Goal: Task Accomplishment & Management: Use online tool/utility

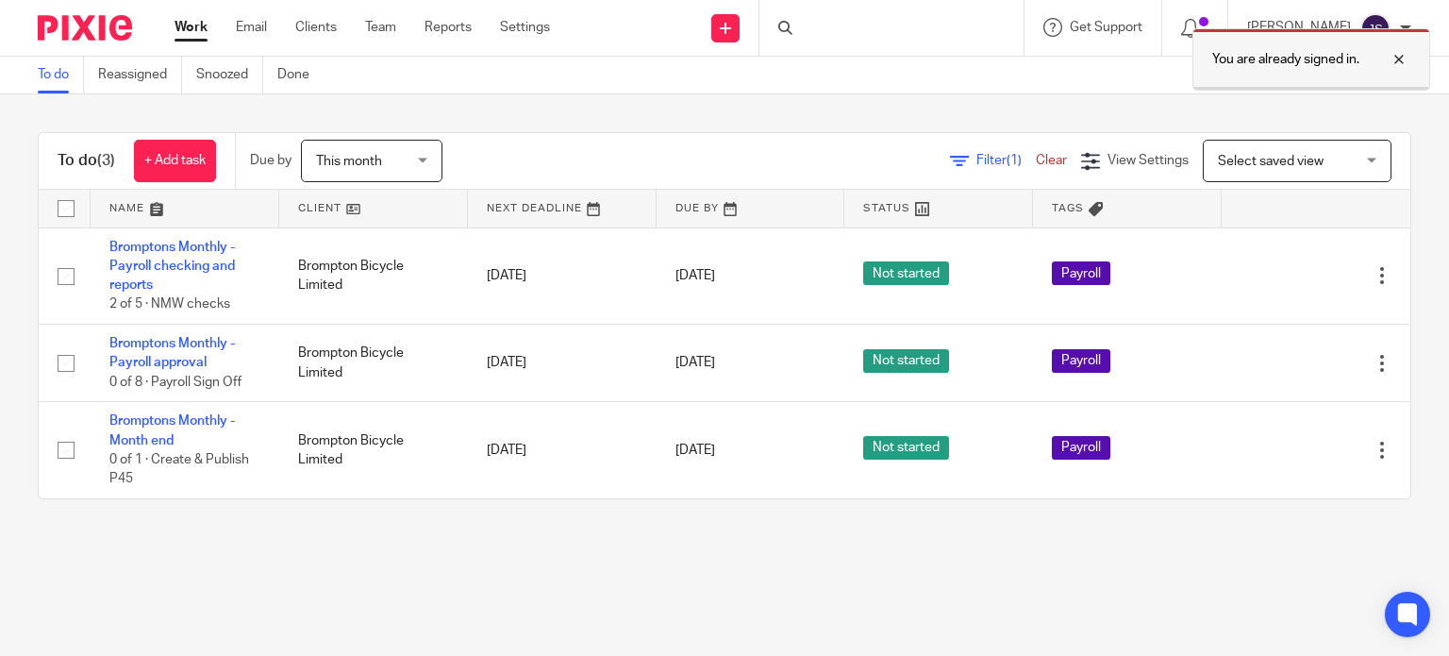
click at [1400, 57] on div at bounding box center [1385, 59] width 51 height 23
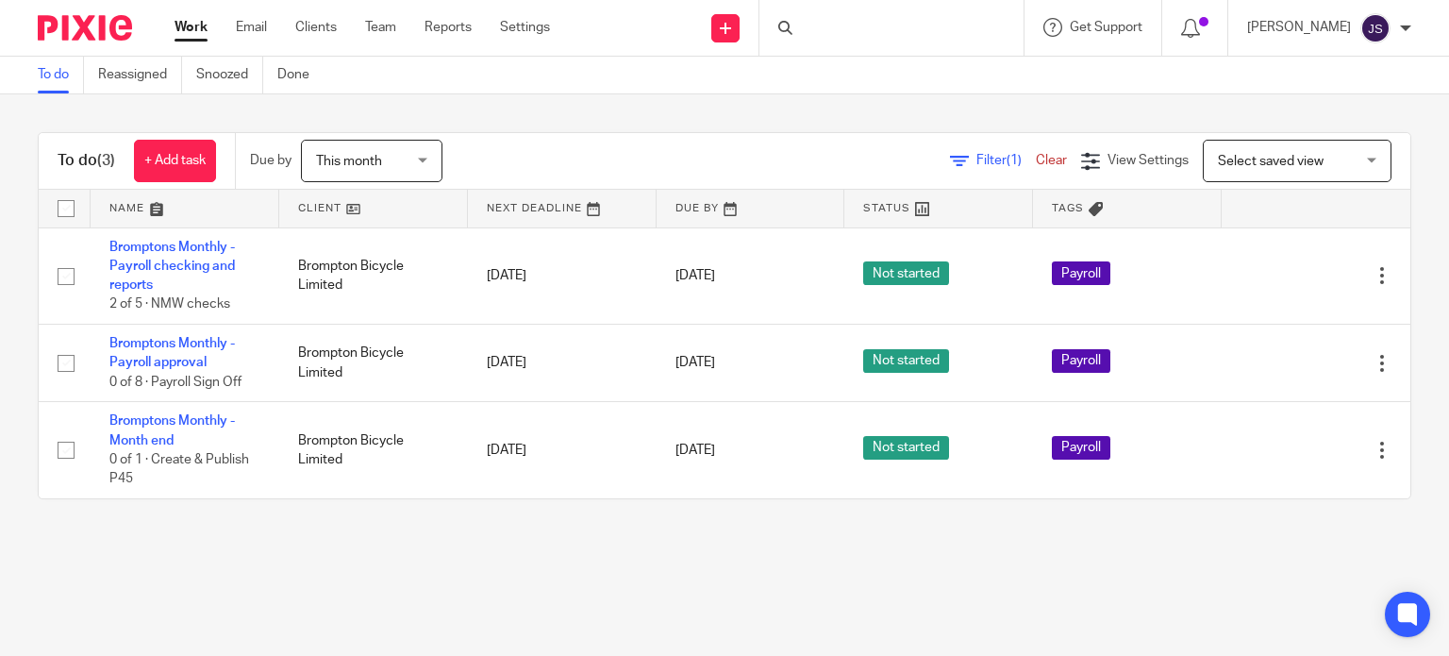
click at [767, 138] on div "To do (3) + Add task Due by This month This month Today Tomorrow This week Next…" at bounding box center [725, 161] width 1372 height 57
click at [499, 117] on div "To do (3) + Add task Due by This month This month Today Tomorrow This week Next…" at bounding box center [724, 315] width 1449 height 443
click at [500, 106] on div "To do (3) + Add task Due by This month This month Today Tomorrow This week Next…" at bounding box center [724, 315] width 1449 height 443
click at [444, 112] on div "To do (3) + Add task Due by This month This month Today Tomorrow This week Next…" at bounding box center [724, 315] width 1449 height 443
click at [444, 109] on div "To do (3) + Add task Due by This month This month Today Tomorrow This week Next…" at bounding box center [724, 315] width 1449 height 443
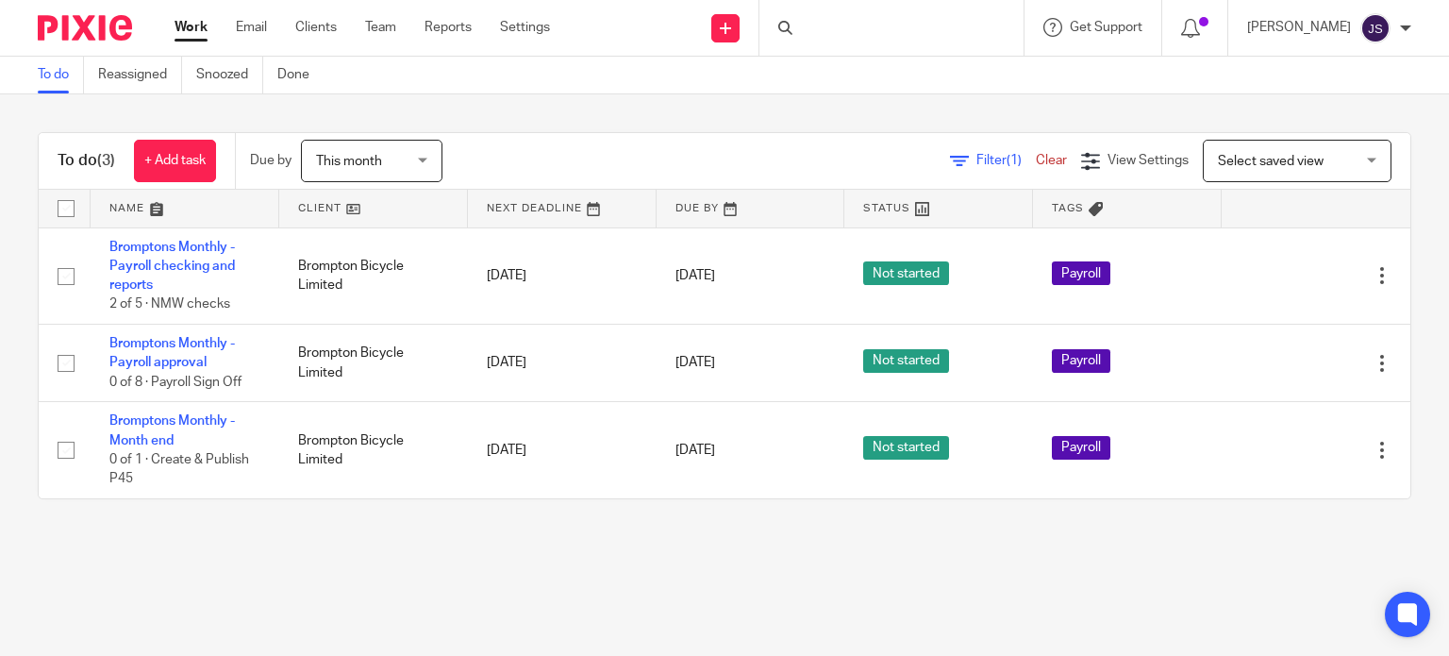
click at [469, 134] on div "Due by This month This month Today Tomorrow This week Next week This month Next…" at bounding box center [355, 161] width 241 height 56
click at [151, 71] on link "Reassigned" at bounding box center [140, 75] width 84 height 37
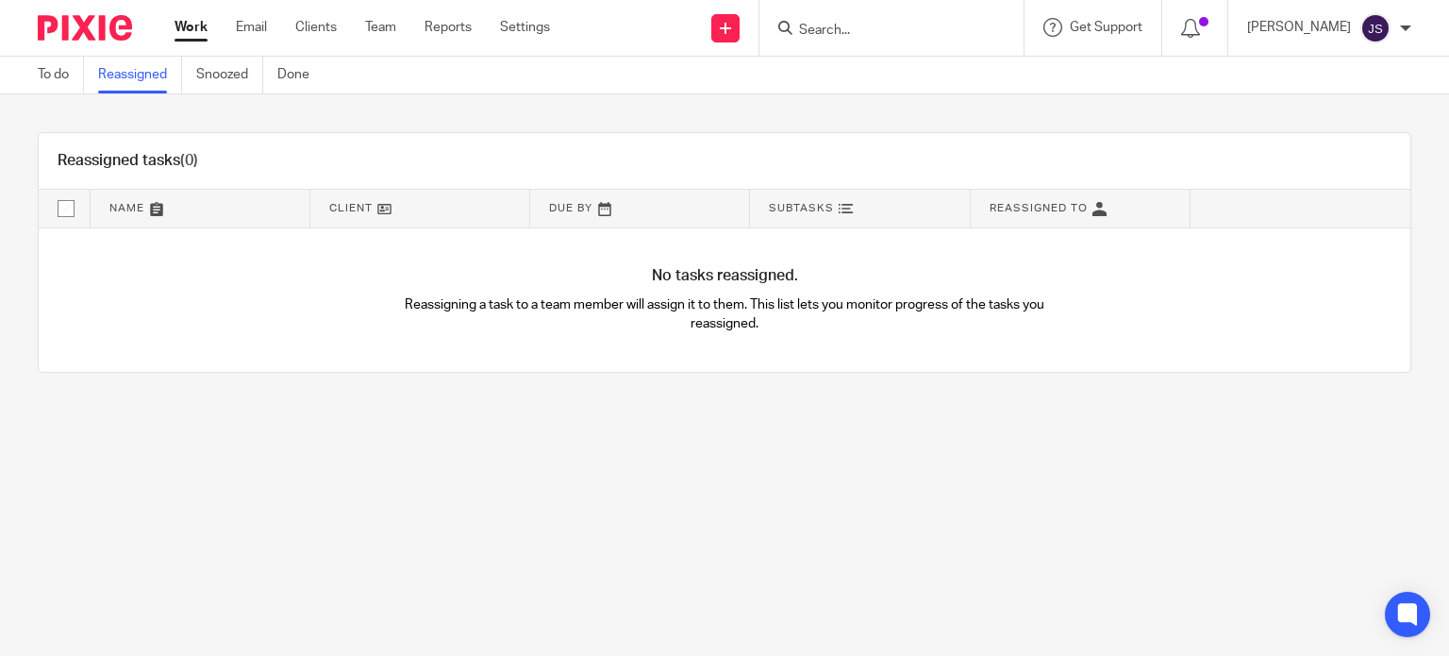
click at [618, 463] on main "To do Reassigned Snoozed Done Reassigned tasks (0) Name Client Due By Subtasks …" at bounding box center [724, 328] width 1449 height 656
click at [279, 82] on link "Done" at bounding box center [300, 75] width 46 height 37
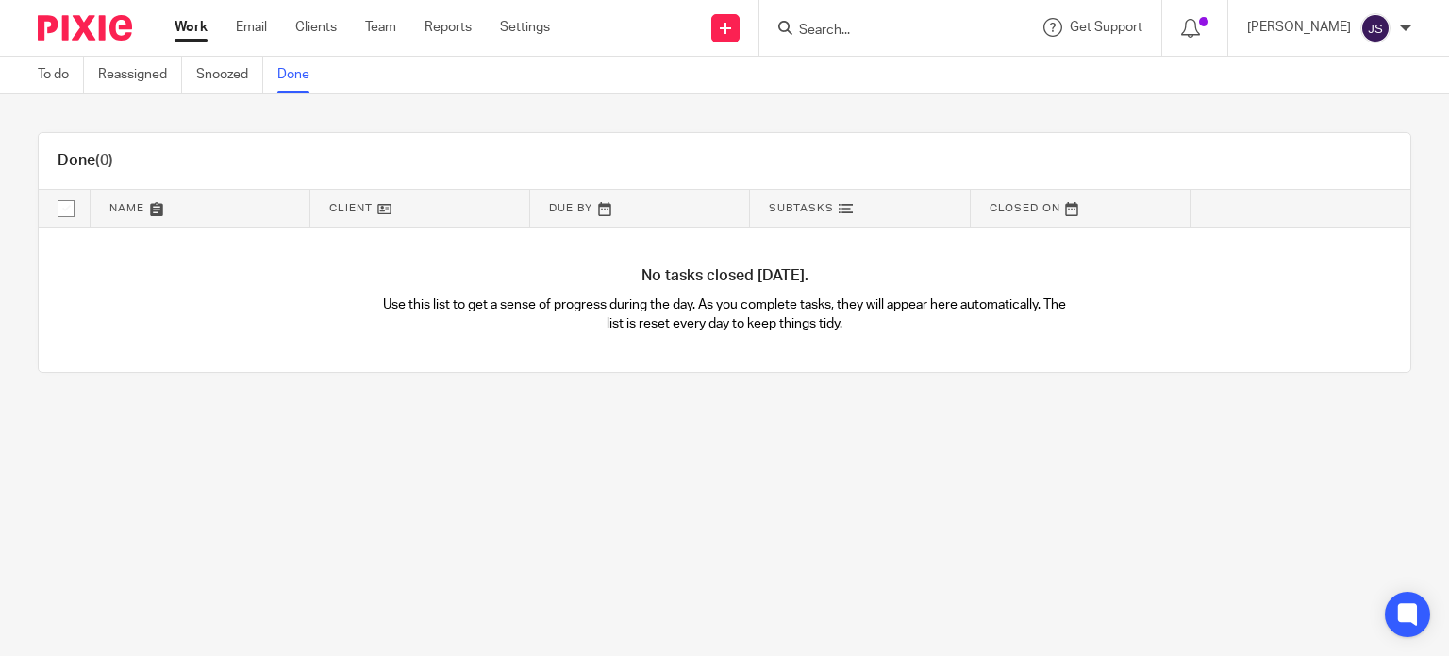
click at [184, 29] on link "Work" at bounding box center [191, 27] width 33 height 19
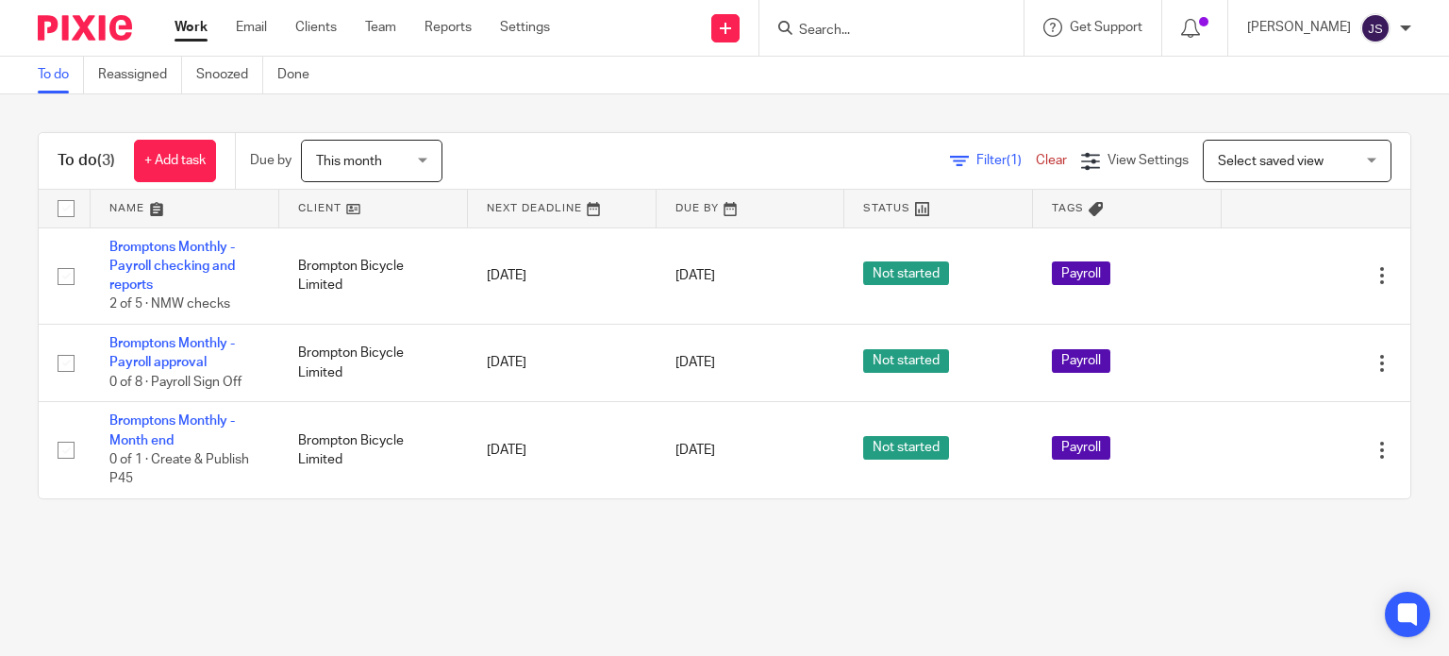
click at [393, 163] on span "This month" at bounding box center [366, 161] width 100 height 40
click at [588, 140] on div "Filter (1) Clear View Settings View Settings (1) Filters Clear Save Manage save…" at bounding box center [943, 161] width 935 height 42
click at [1007, 158] on span "(1)" at bounding box center [1014, 160] width 15 height 13
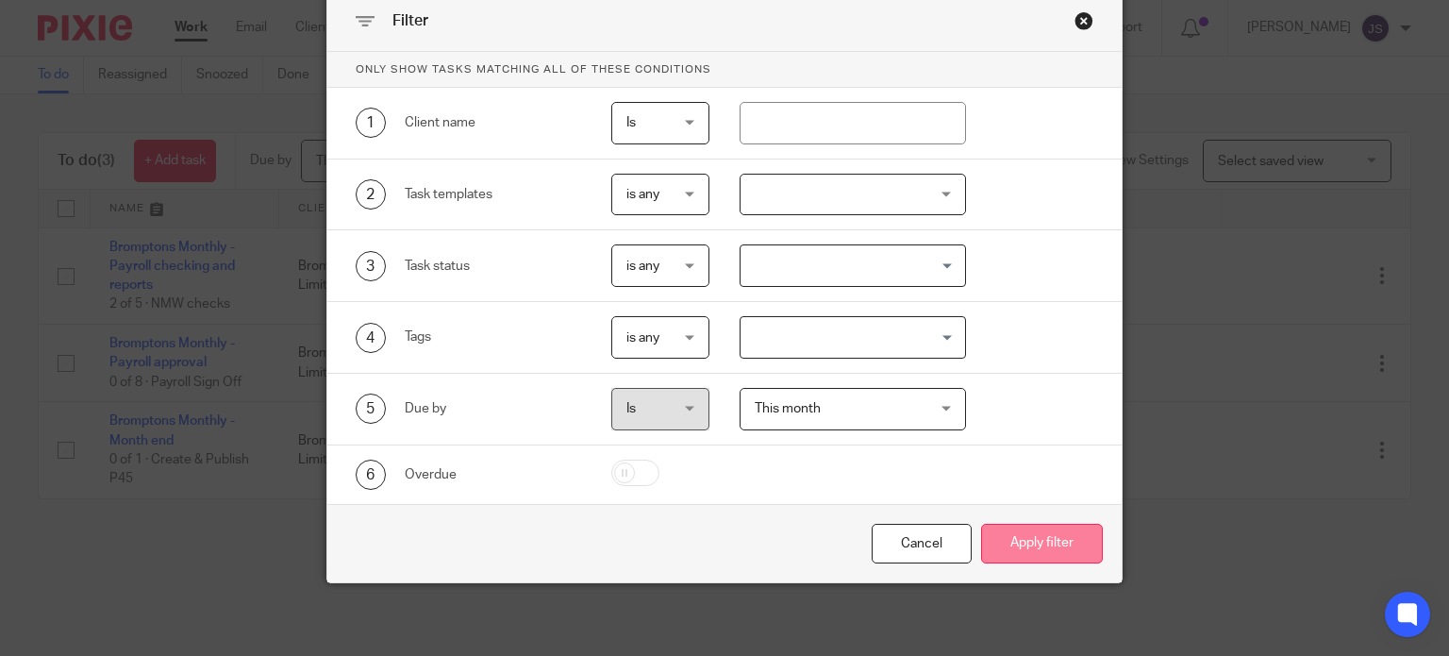
scroll to position [85, 0]
click at [915, 533] on div "Cancel" at bounding box center [922, 543] width 100 height 41
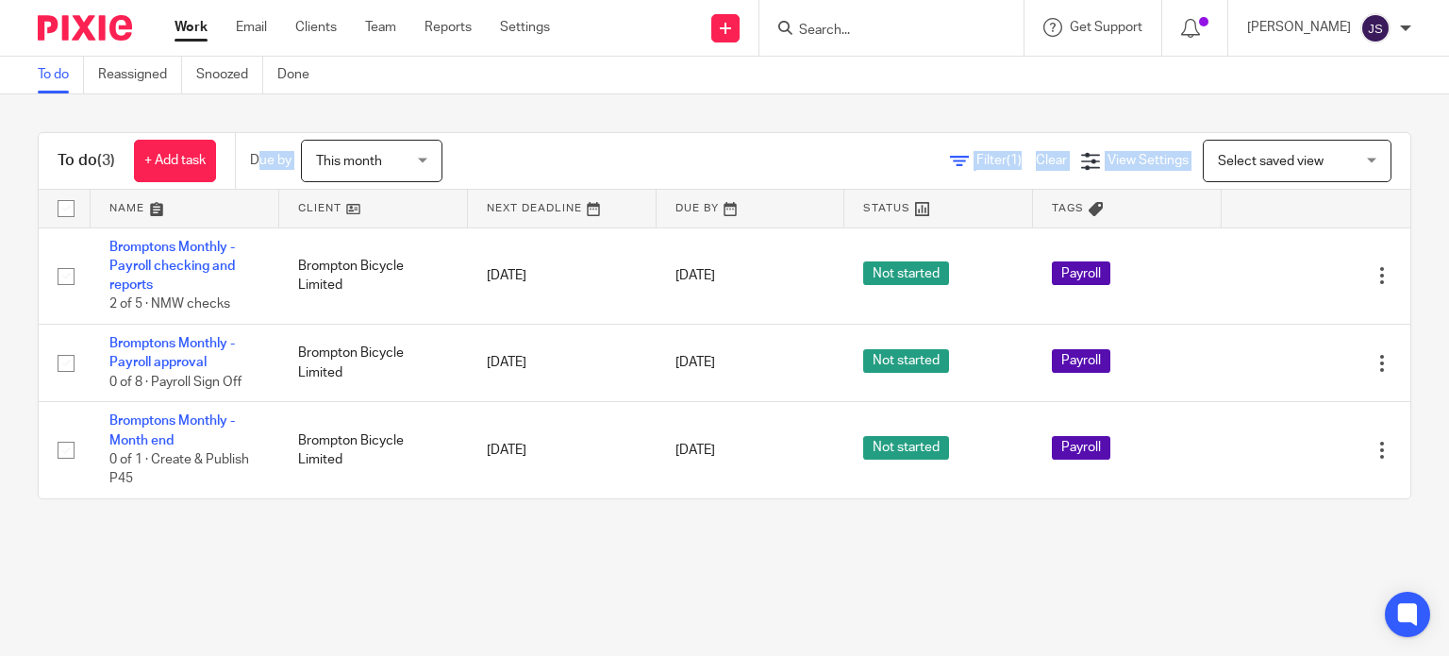
drag, startPoint x: 212, startPoint y: 543, endPoint x: 155, endPoint y: 185, distance: 362.2
click at [155, 185] on main "To do Reassigned Snoozed Done To do (3) + Add task Due by This month This month…" at bounding box center [724, 328] width 1449 height 656
click at [410, 539] on main "To do Reassigned Snoozed Done To do (3) + Add task Due by This month This month…" at bounding box center [724, 328] width 1449 height 656
click at [208, 77] on link "Snoozed" at bounding box center [229, 75] width 67 height 37
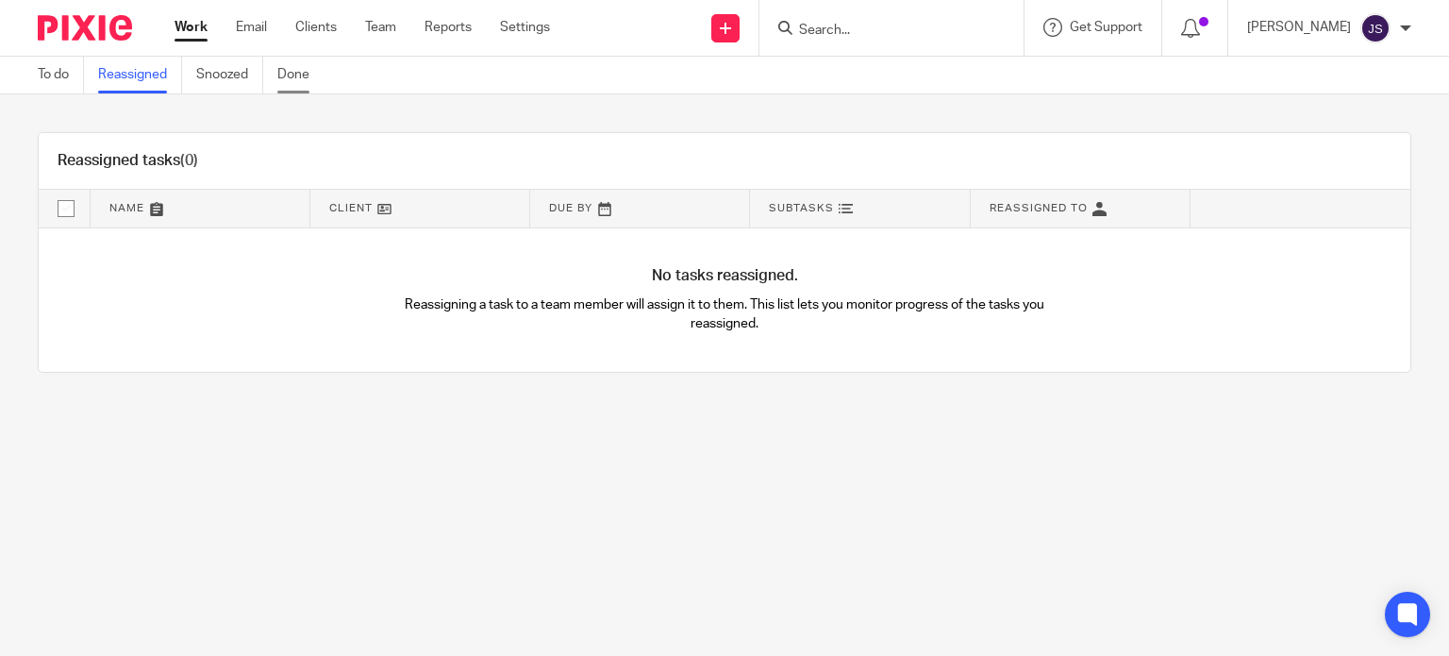
click at [279, 70] on link "Done" at bounding box center [300, 75] width 46 height 37
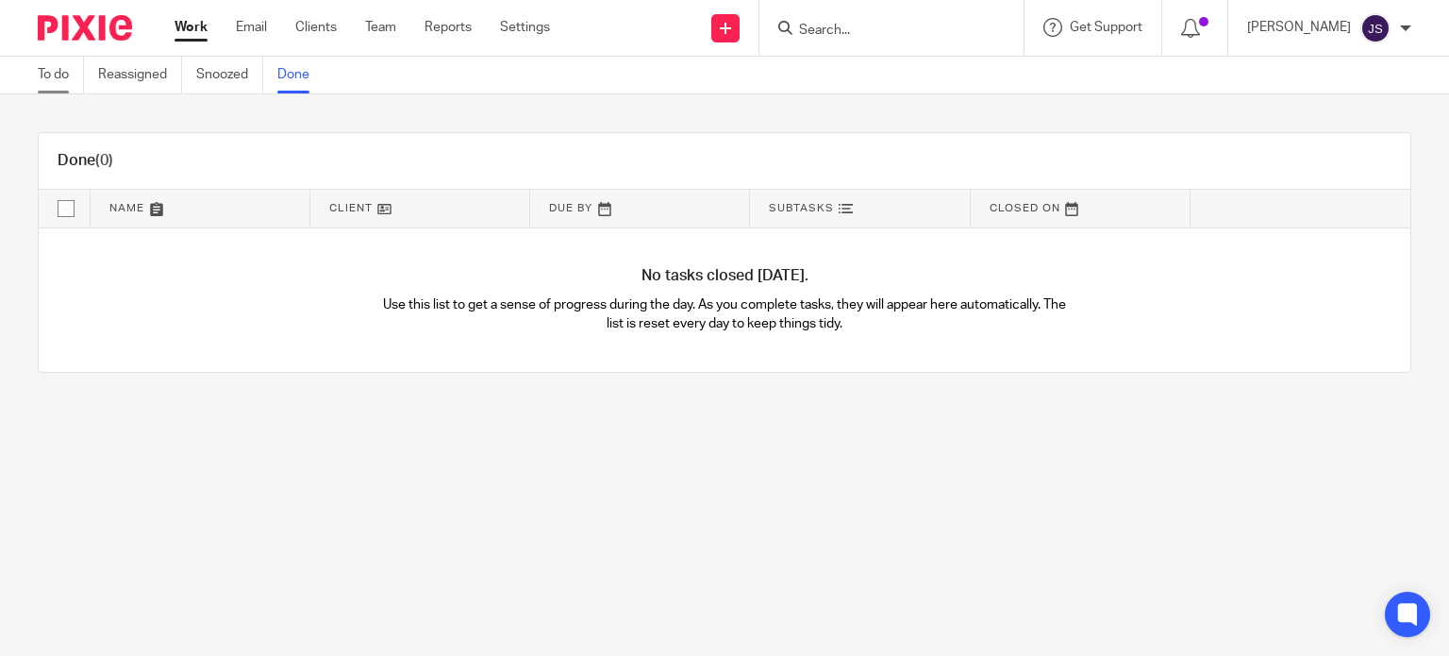
click at [60, 73] on link "To do" at bounding box center [61, 75] width 46 height 37
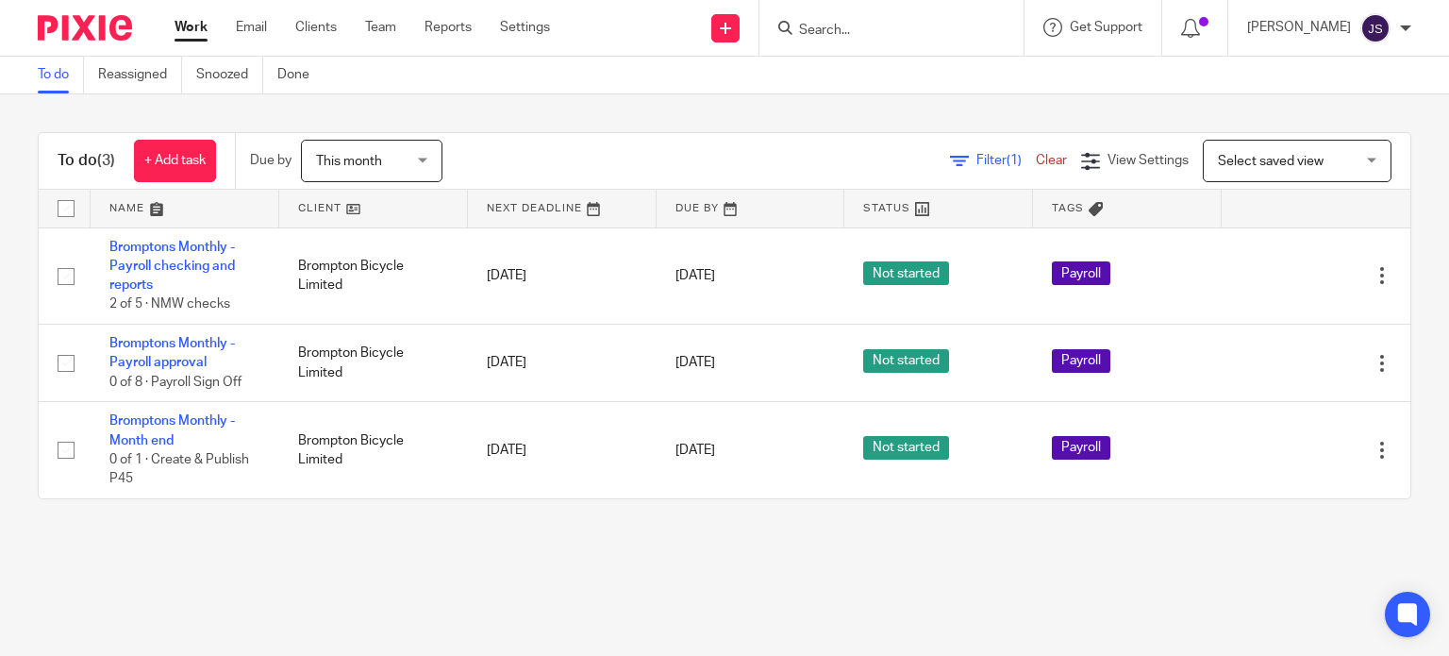
click at [411, 157] on span "This month" at bounding box center [366, 161] width 100 height 40
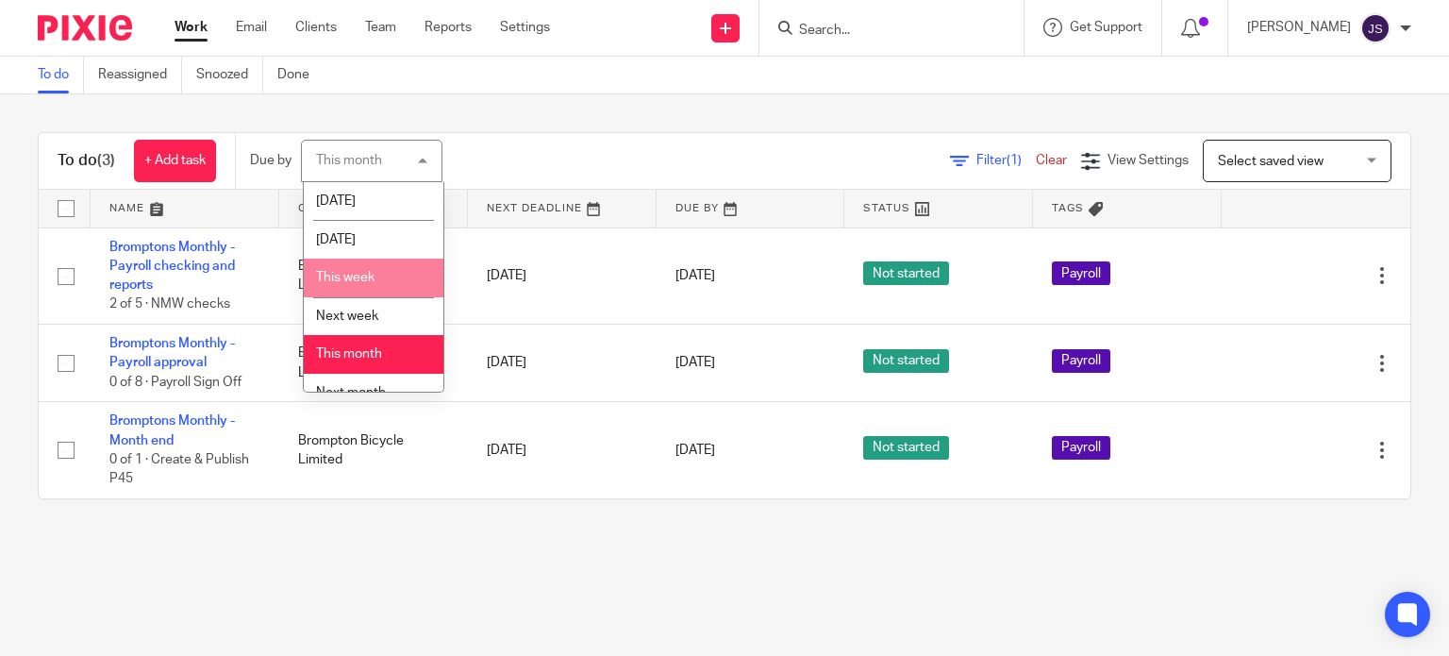
click at [358, 276] on span "This week" at bounding box center [345, 277] width 59 height 13
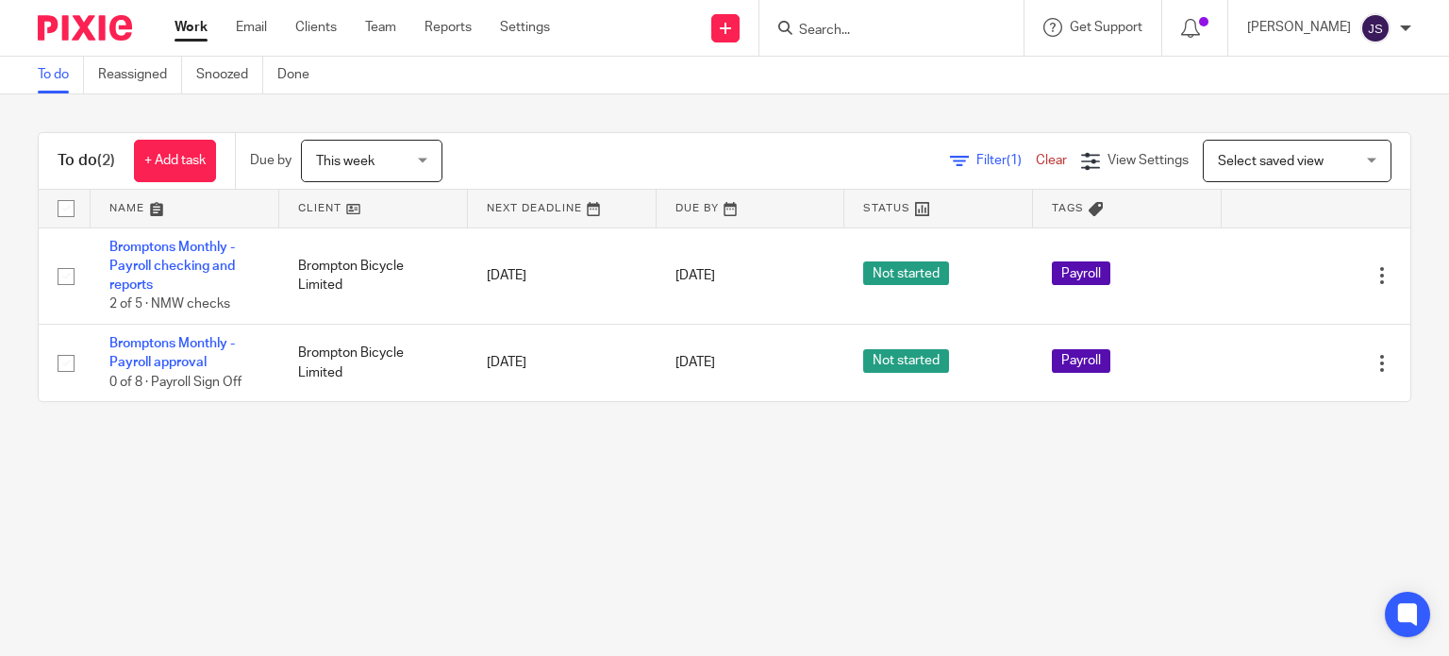
click at [380, 164] on span "This week" at bounding box center [366, 161] width 100 height 40
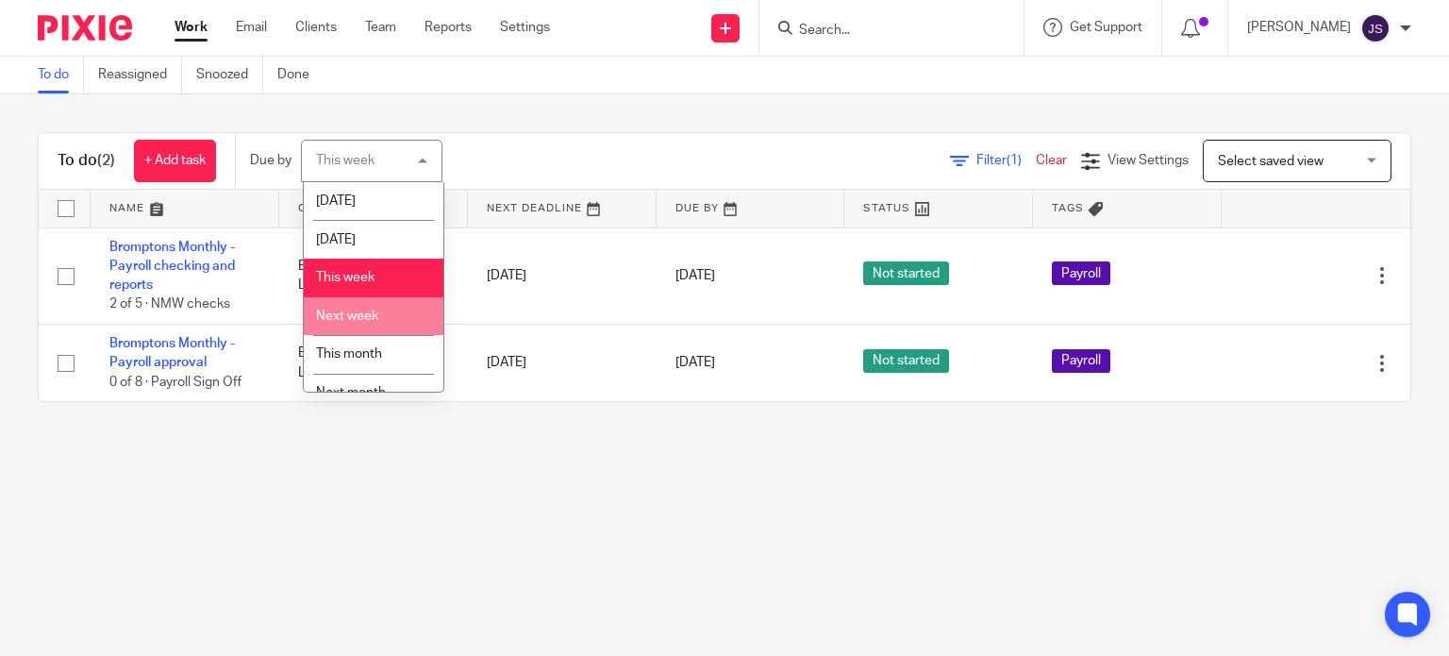
click at [394, 346] on li "This month" at bounding box center [374, 354] width 140 height 39
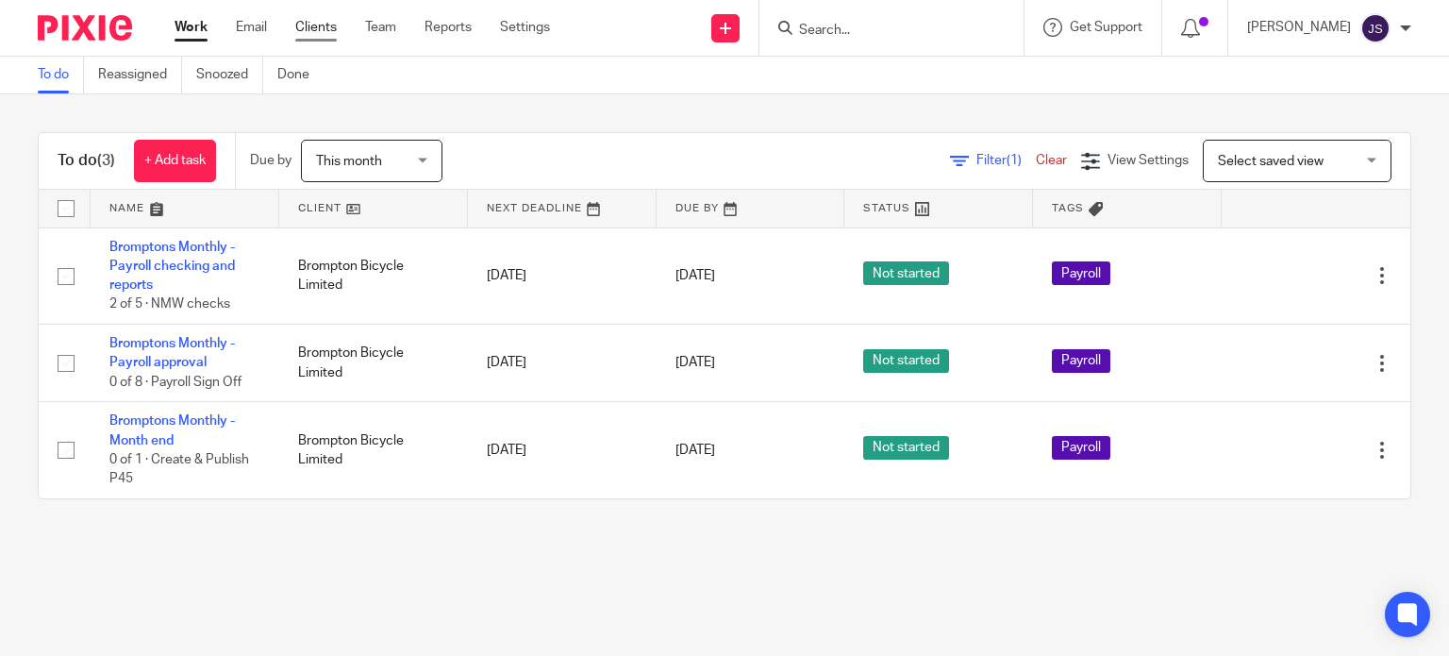
click at [317, 25] on link "Clients" at bounding box center [316, 27] width 42 height 19
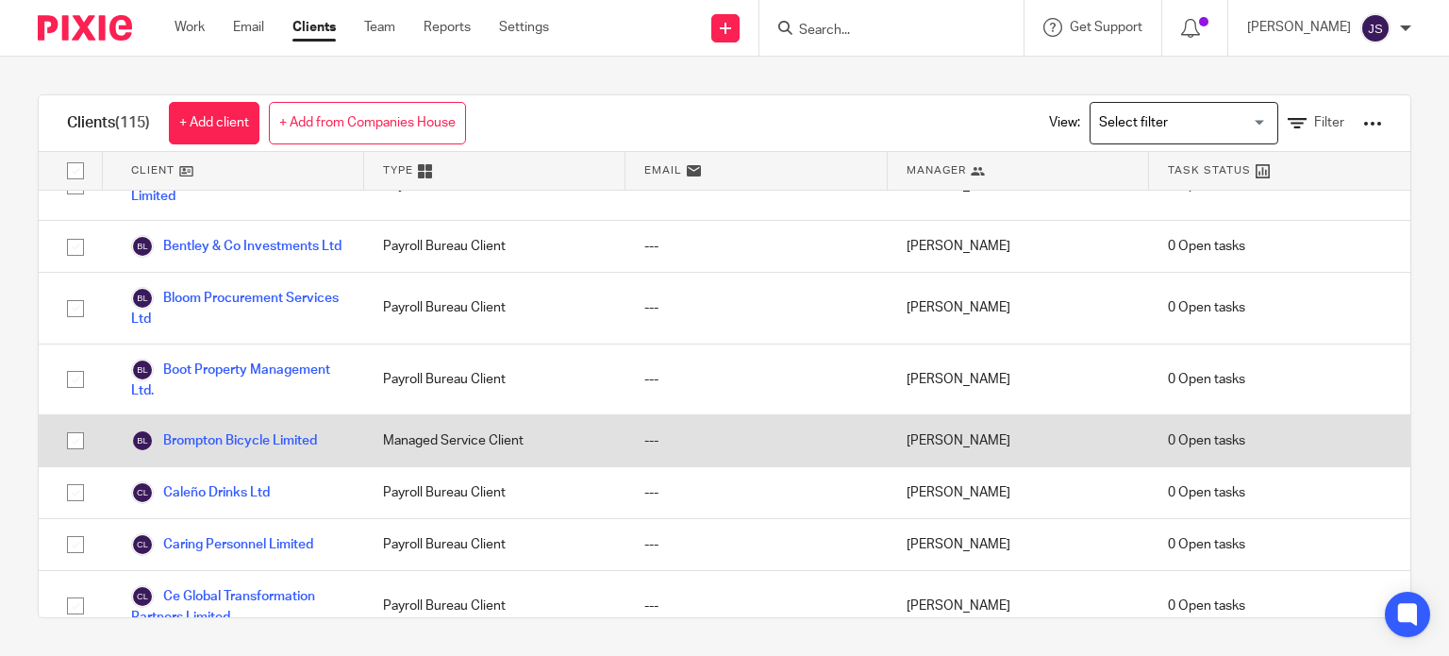
scroll to position [755, 0]
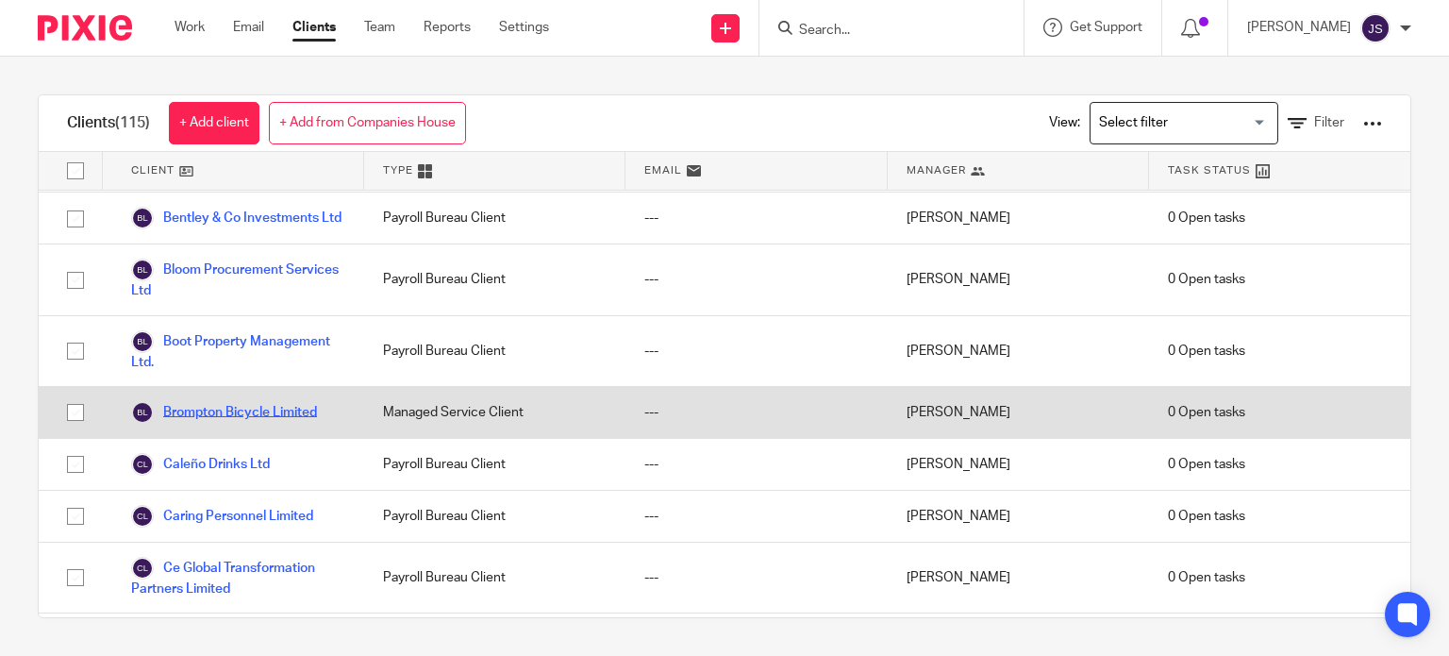
click at [276, 424] on link "Brompton Bicycle Limited" at bounding box center [224, 412] width 186 height 23
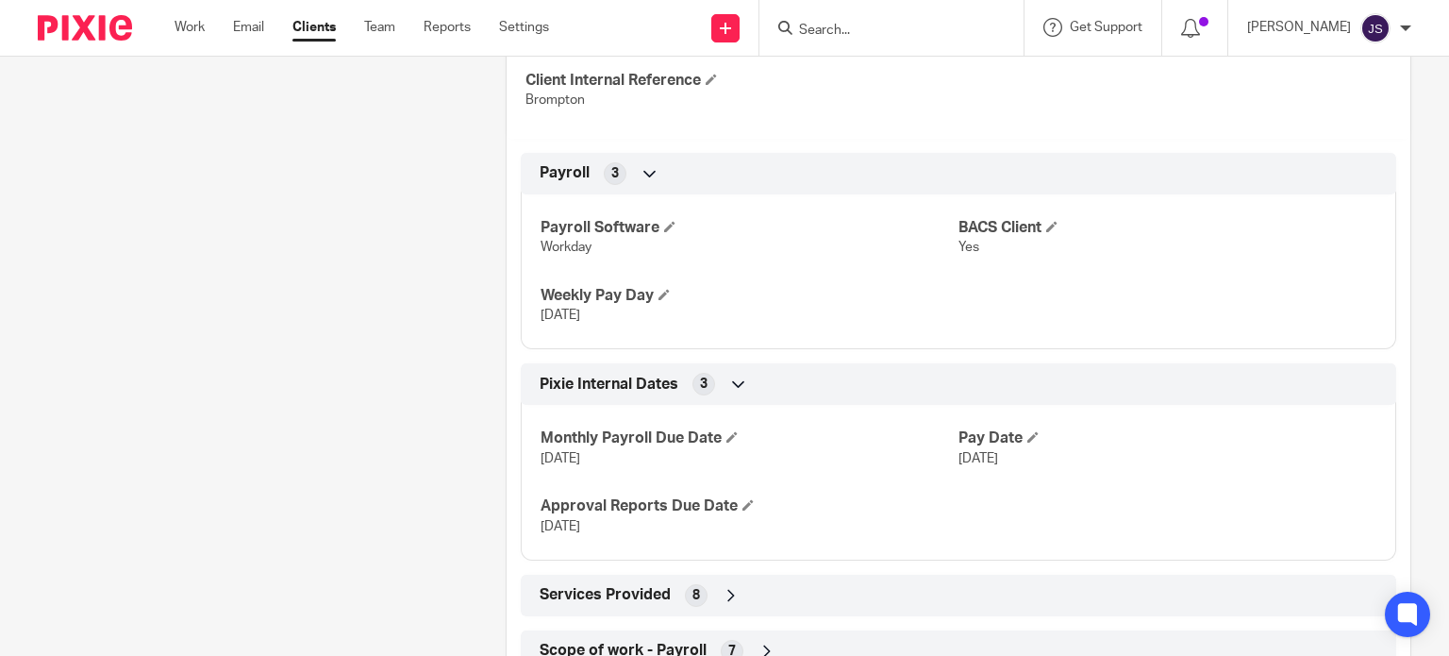
scroll to position [821, 0]
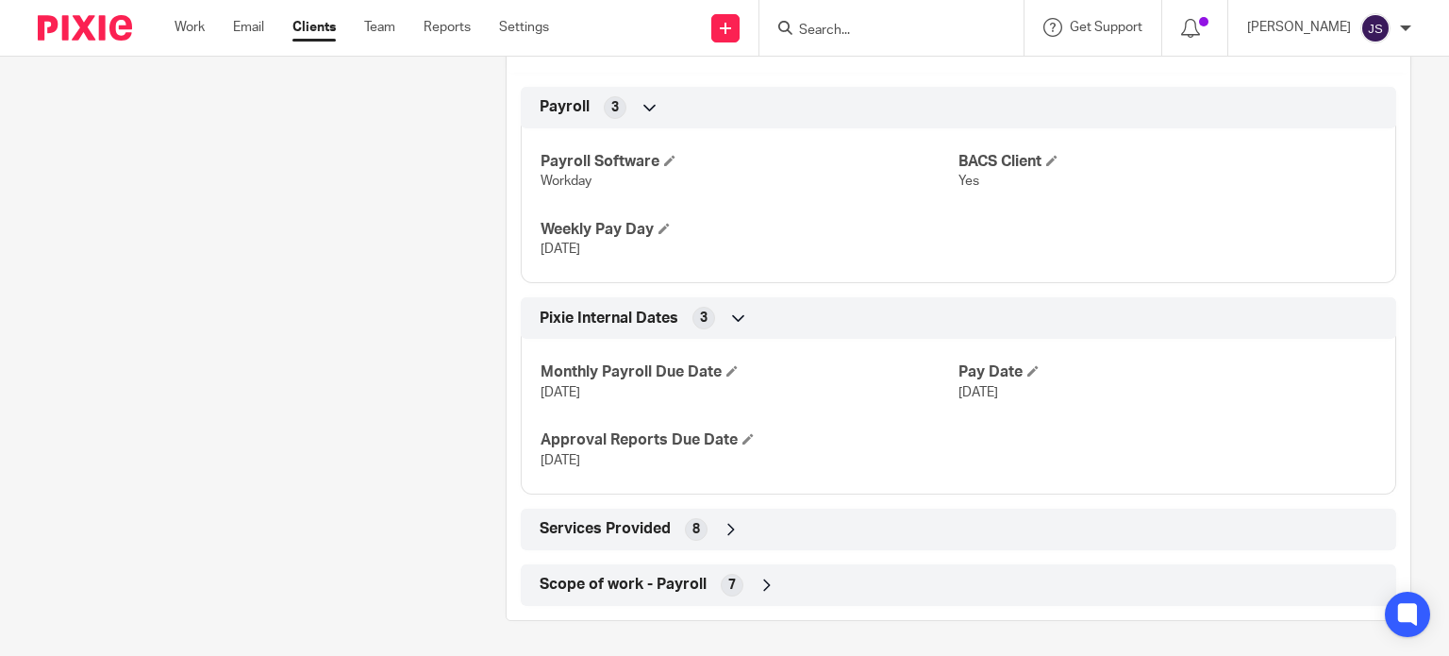
click at [768, 590] on icon at bounding box center [767, 585] width 19 height 19
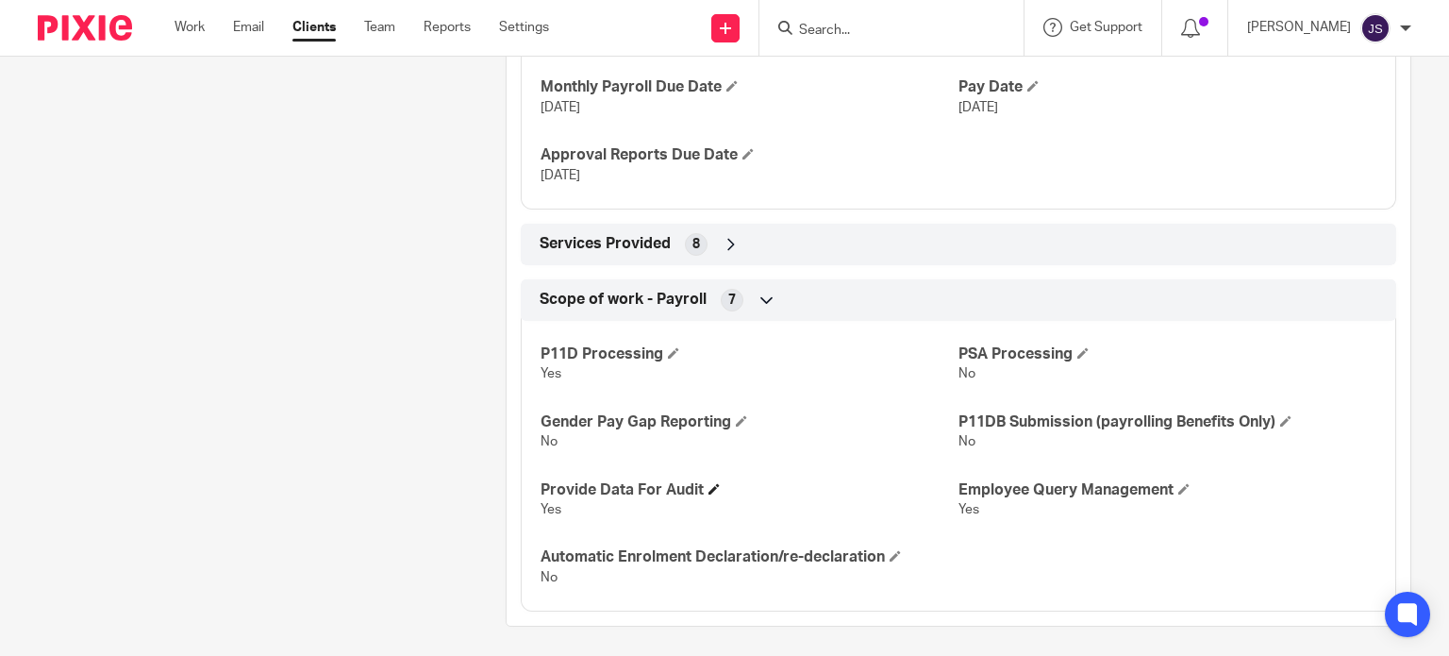
scroll to position [1112, 0]
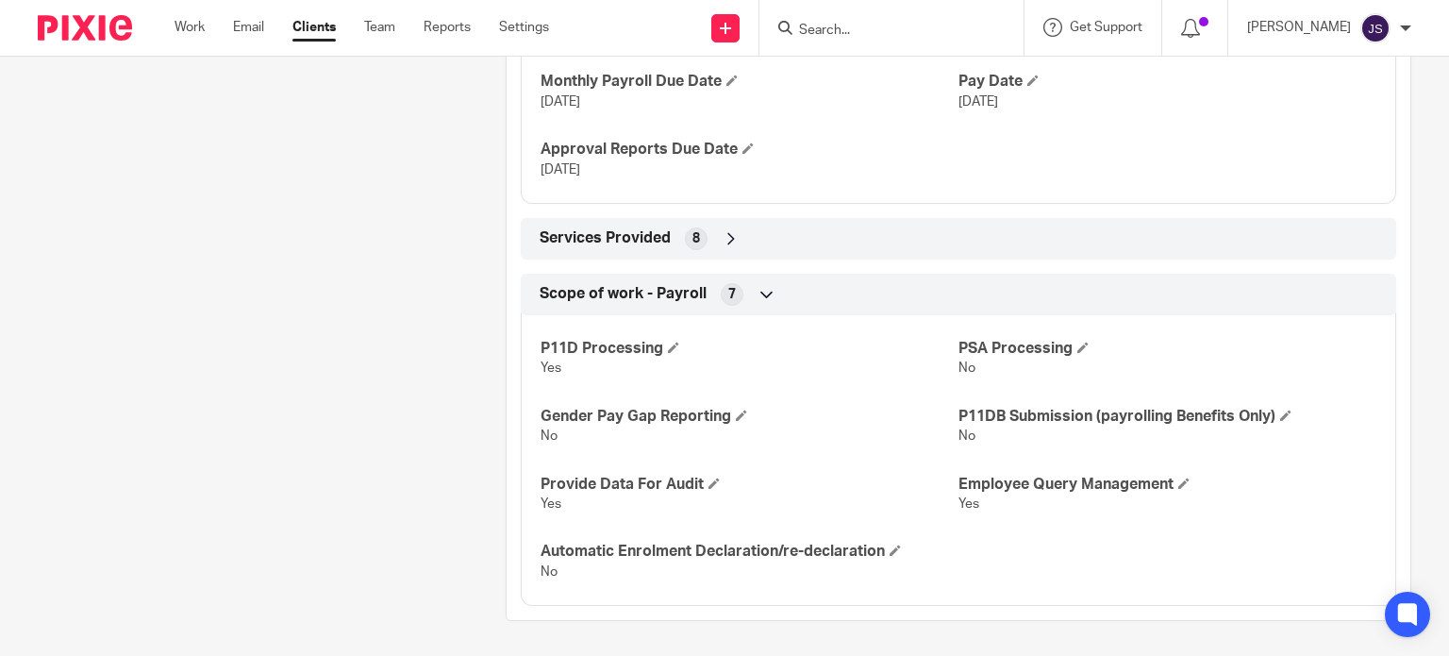
click at [725, 245] on div "Services Provided 8" at bounding box center [958, 239] width 847 height 32
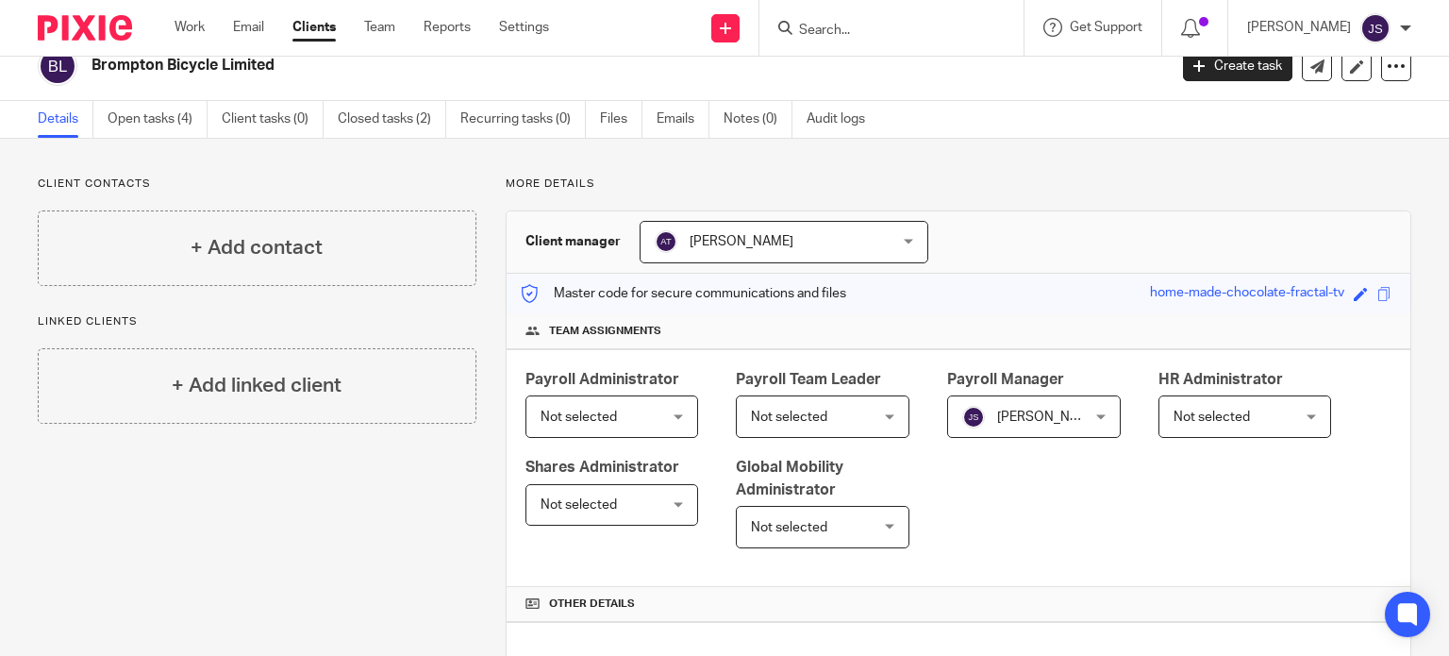
scroll to position [0, 0]
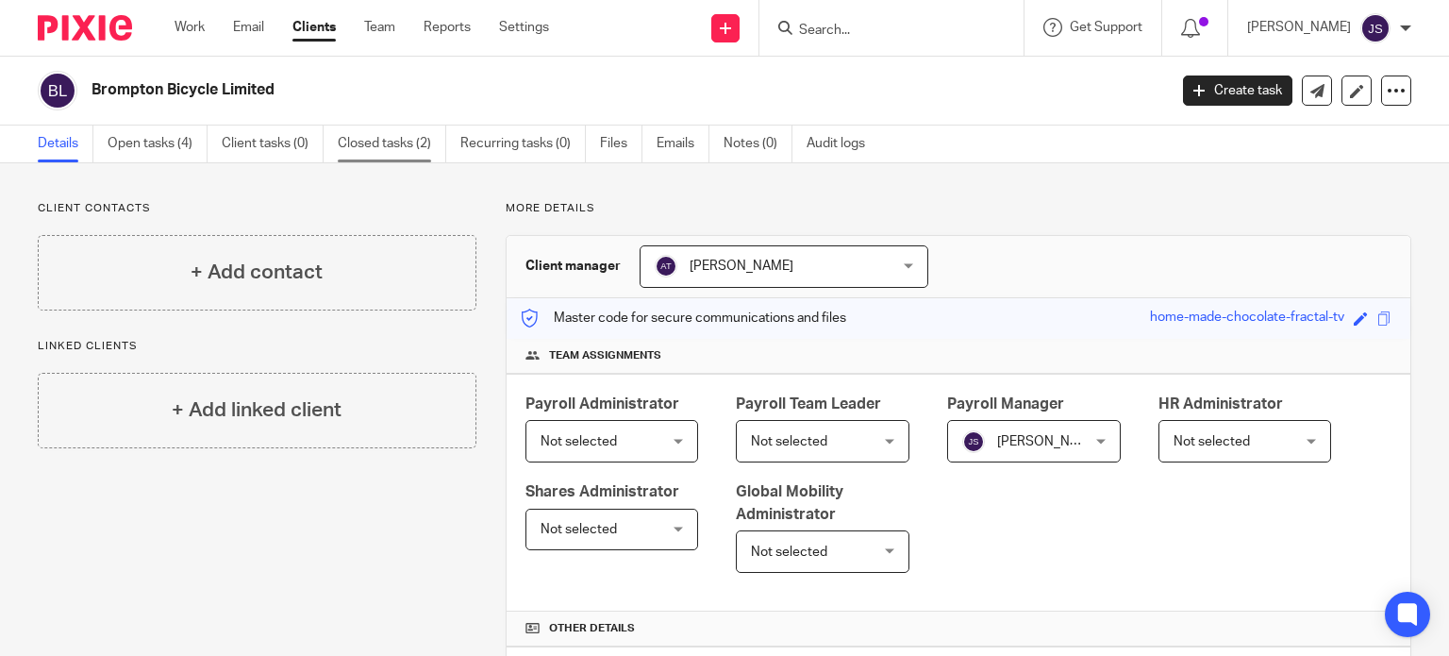
click at [379, 153] on link "Closed tasks (2)" at bounding box center [392, 143] width 109 height 37
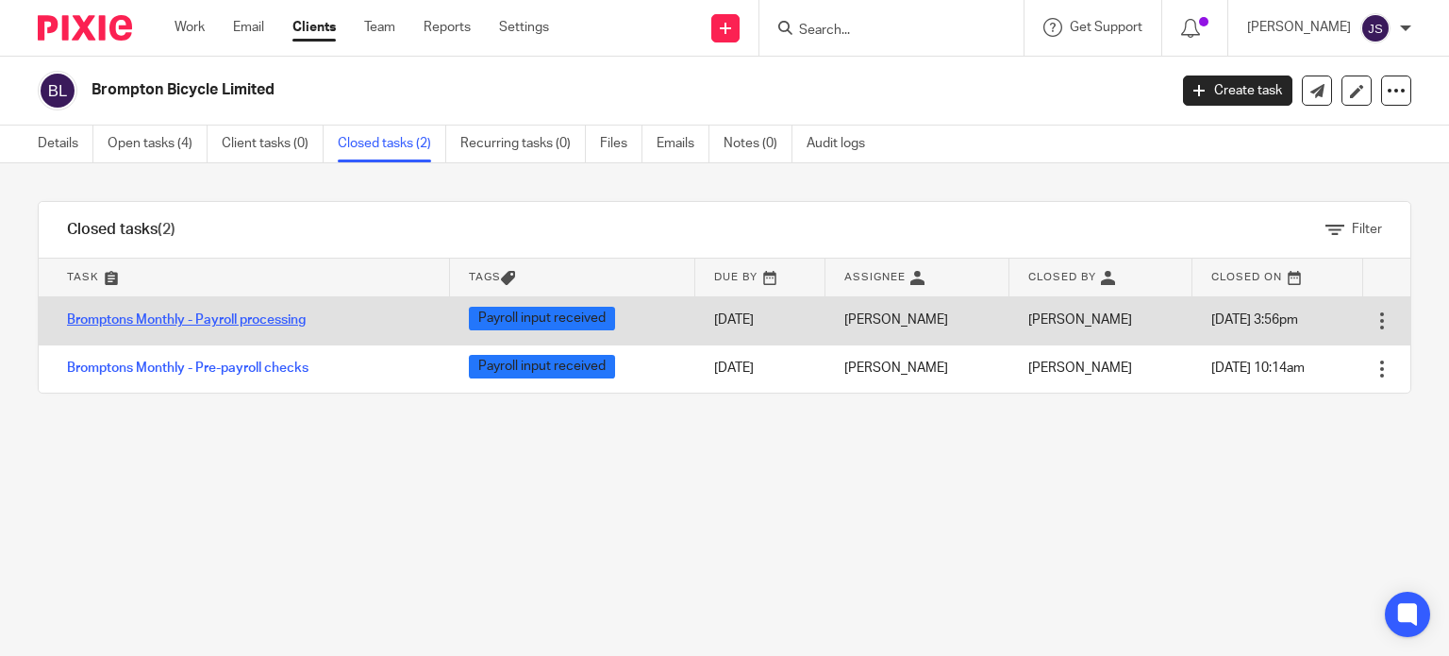
click at [267, 313] on link "Bromptons Monthly - Payroll processing" at bounding box center [186, 319] width 239 height 13
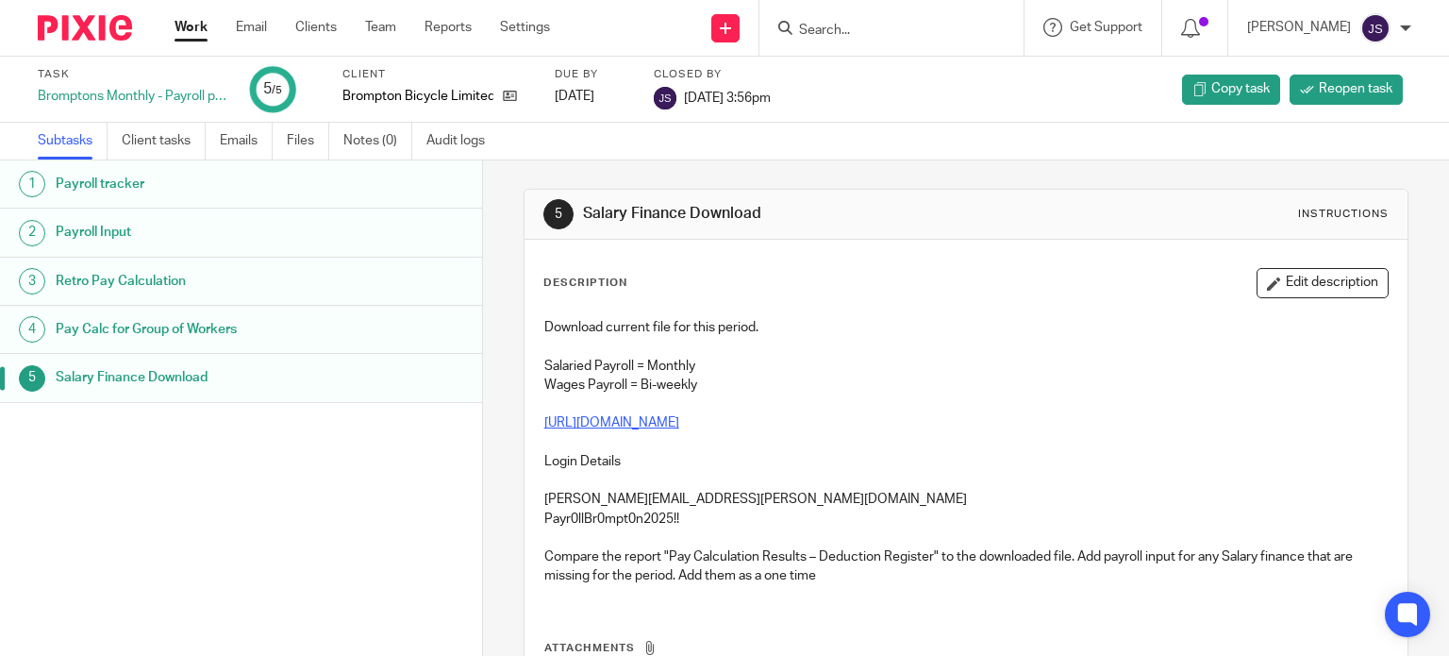
click at [92, 192] on h1 "Payroll tracker" at bounding box center [192, 184] width 272 height 28
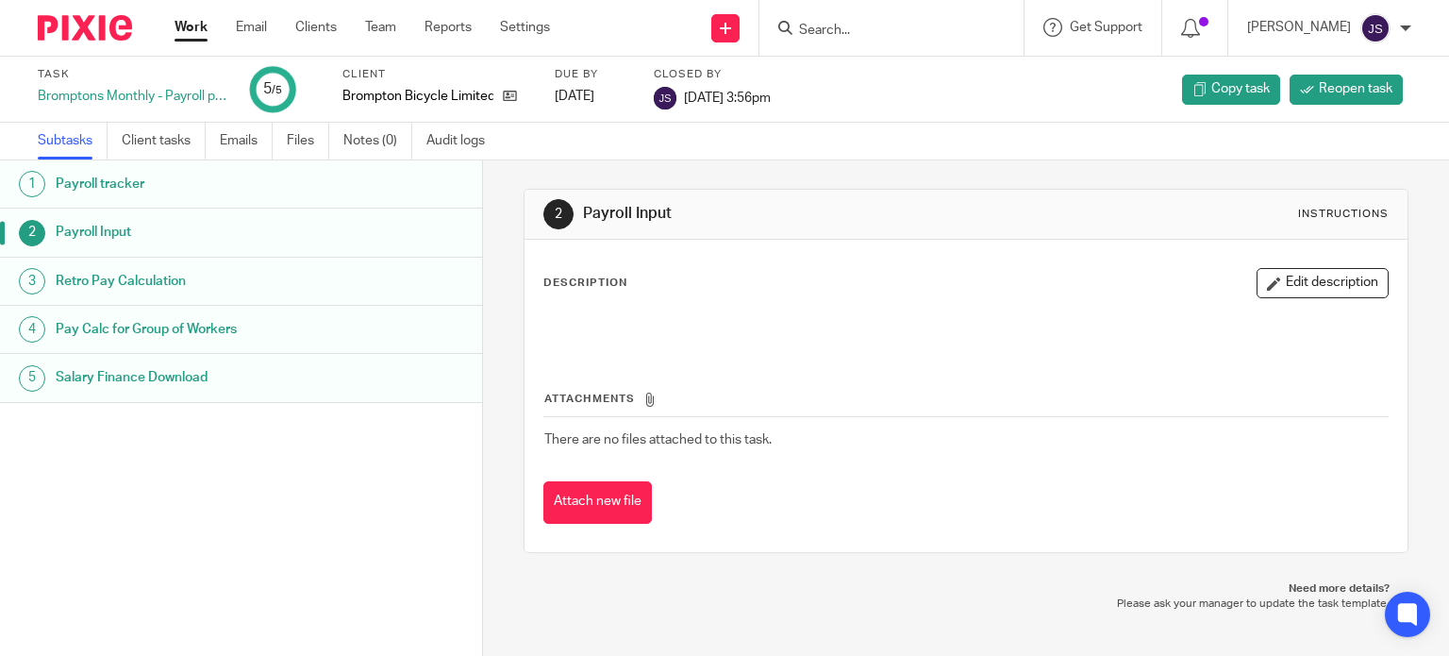
click at [113, 330] on h1 "Pay Calc for Group of Workers" at bounding box center [192, 329] width 272 height 28
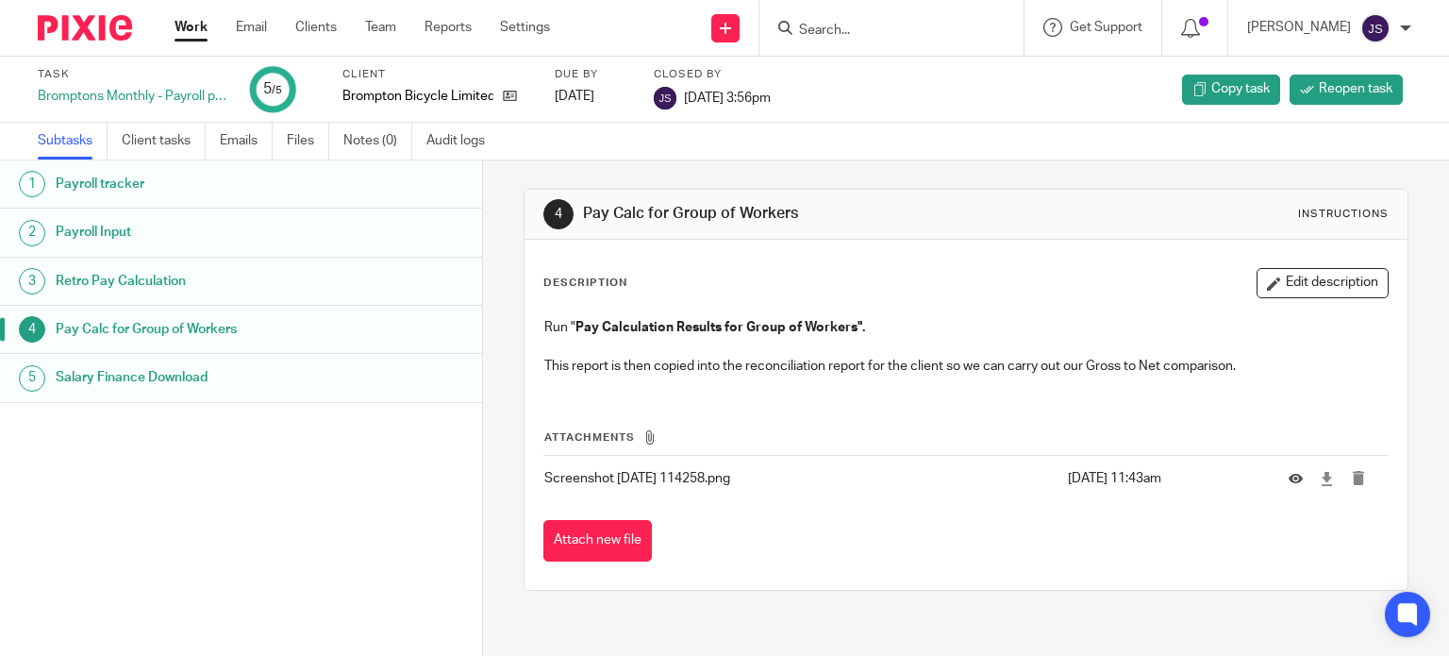
click at [805, 220] on h1 "Pay Calc for Group of Workers" at bounding box center [794, 214] width 423 height 20
drag, startPoint x: 554, startPoint y: 335, endPoint x: 878, endPoint y: 329, distance: 324.6
click at [878, 329] on p "Run " Pay Calculation Results for Group of Workers"." at bounding box center [966, 327] width 844 height 19
click at [1061, 383] on div "Run " Pay Calculation Results for Group of Workers". This report is then copied…" at bounding box center [966, 349] width 863 height 81
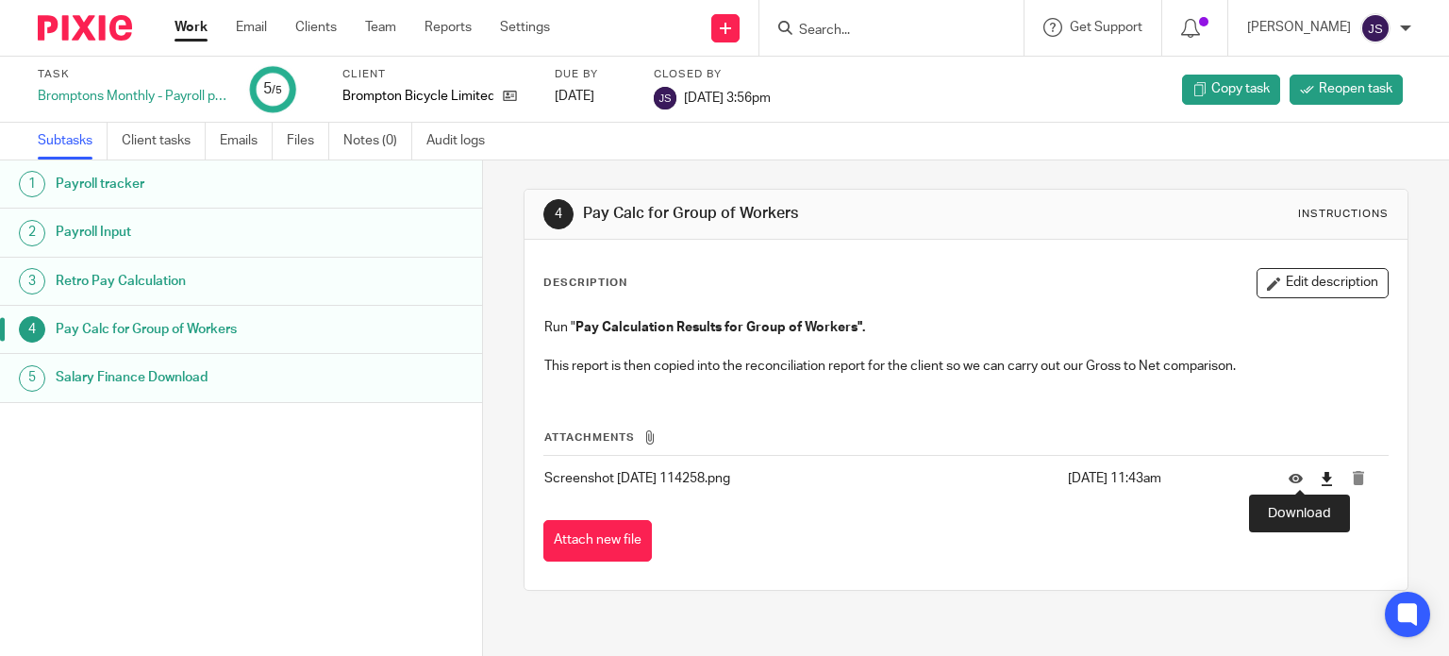
click at [1320, 478] on icon at bounding box center [1327, 479] width 14 height 14
click at [1289, 482] on icon at bounding box center [1296, 478] width 14 height 14
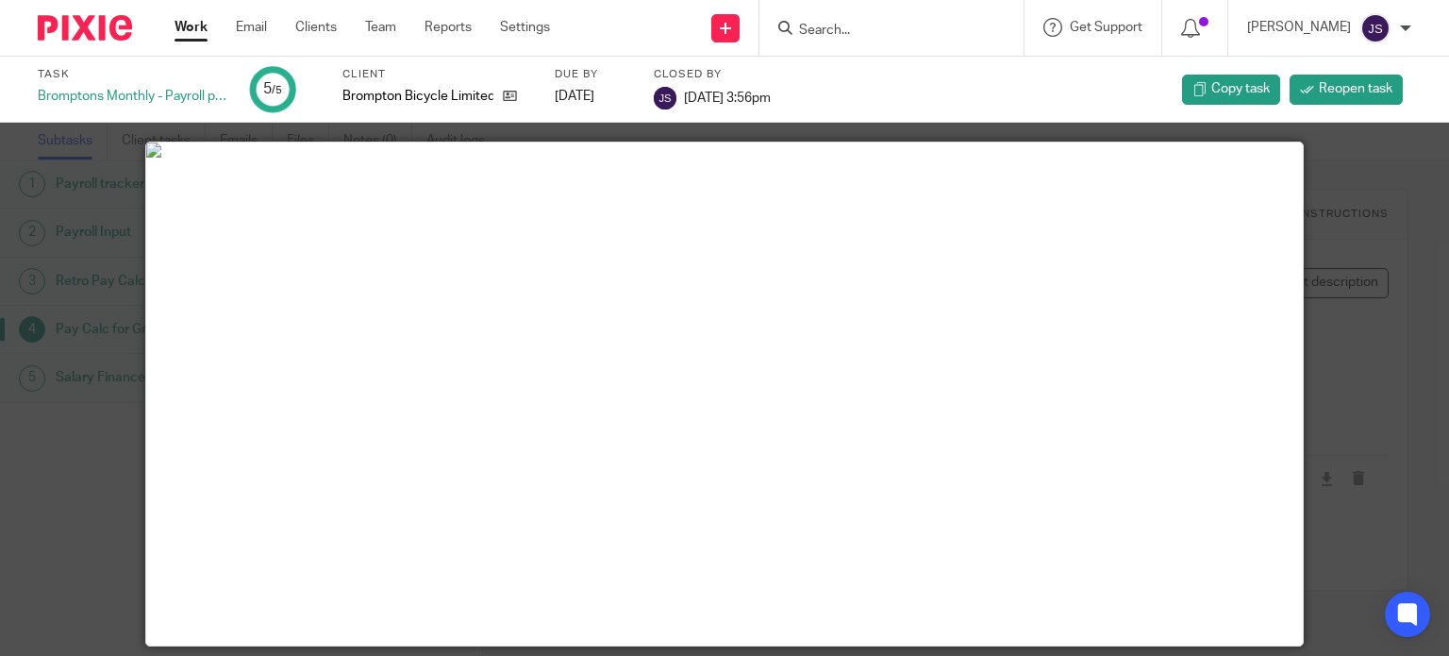
click at [855, 158] on img at bounding box center [725, 149] width 1158 height 15
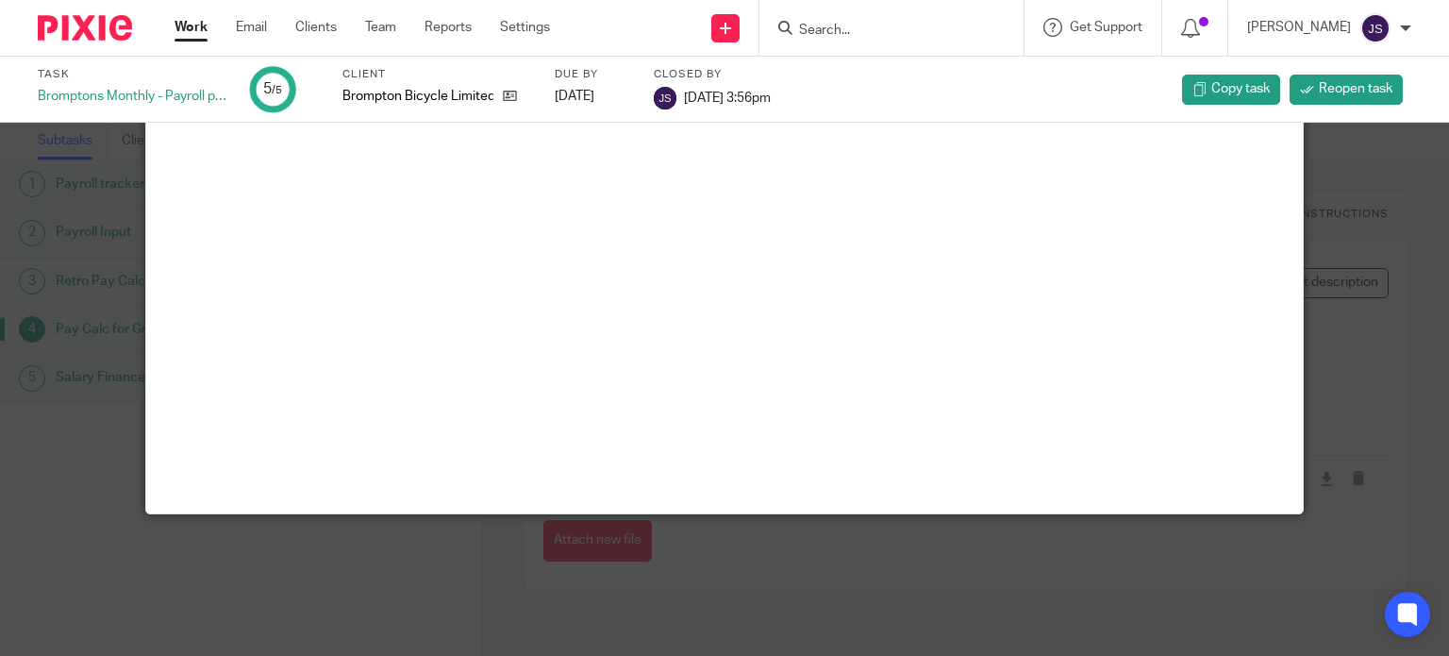
scroll to position [189, 0]
click at [717, 25] on img at bounding box center [725, 17] width 1158 height 15
click at [1351, 244] on div at bounding box center [724, 328] width 1449 height 656
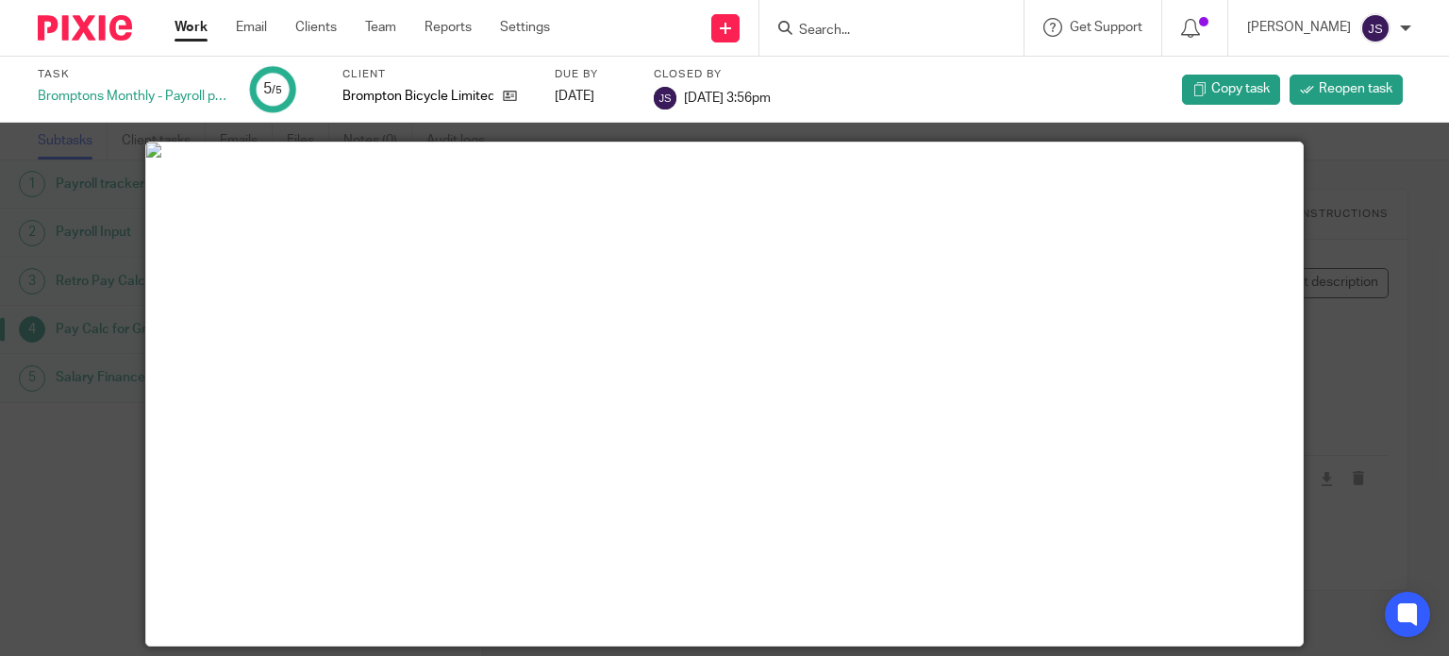
click at [1279, 158] on img at bounding box center [725, 149] width 1158 height 15
click at [134, 194] on div at bounding box center [724, 328] width 1449 height 656
click at [85, 209] on div at bounding box center [724, 328] width 1449 height 656
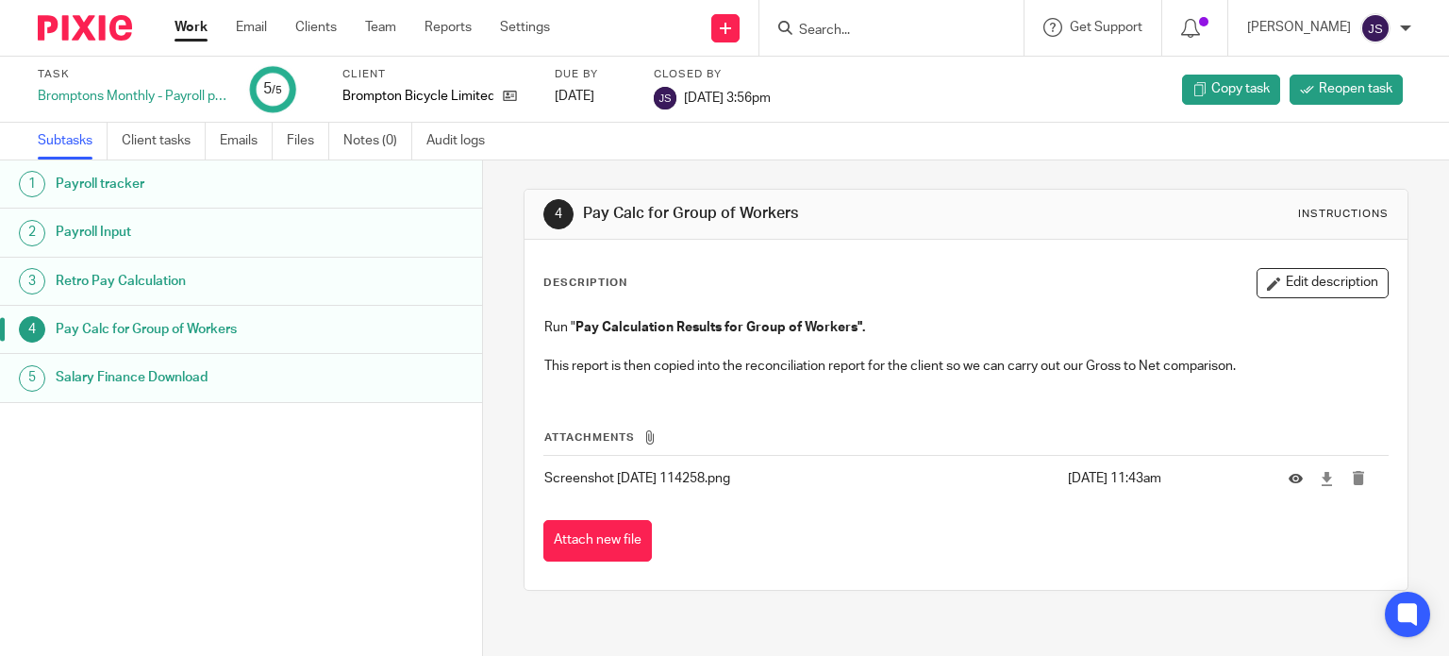
click at [836, 396] on div "Attachments Screenshot 2025-09-24 114258.png 24 Sep 2025 11:43am Attach new file" at bounding box center [966, 477] width 846 height 172
drag, startPoint x: 1181, startPoint y: 477, endPoint x: 567, endPoint y: 276, distance: 646.3
click at [577, 278] on div "Description Edit description Run " Pay Calculation Results for Group of Workers…" at bounding box center [966, 414] width 846 height 293
click at [550, 272] on div "Description Edit description" at bounding box center [966, 283] width 846 height 30
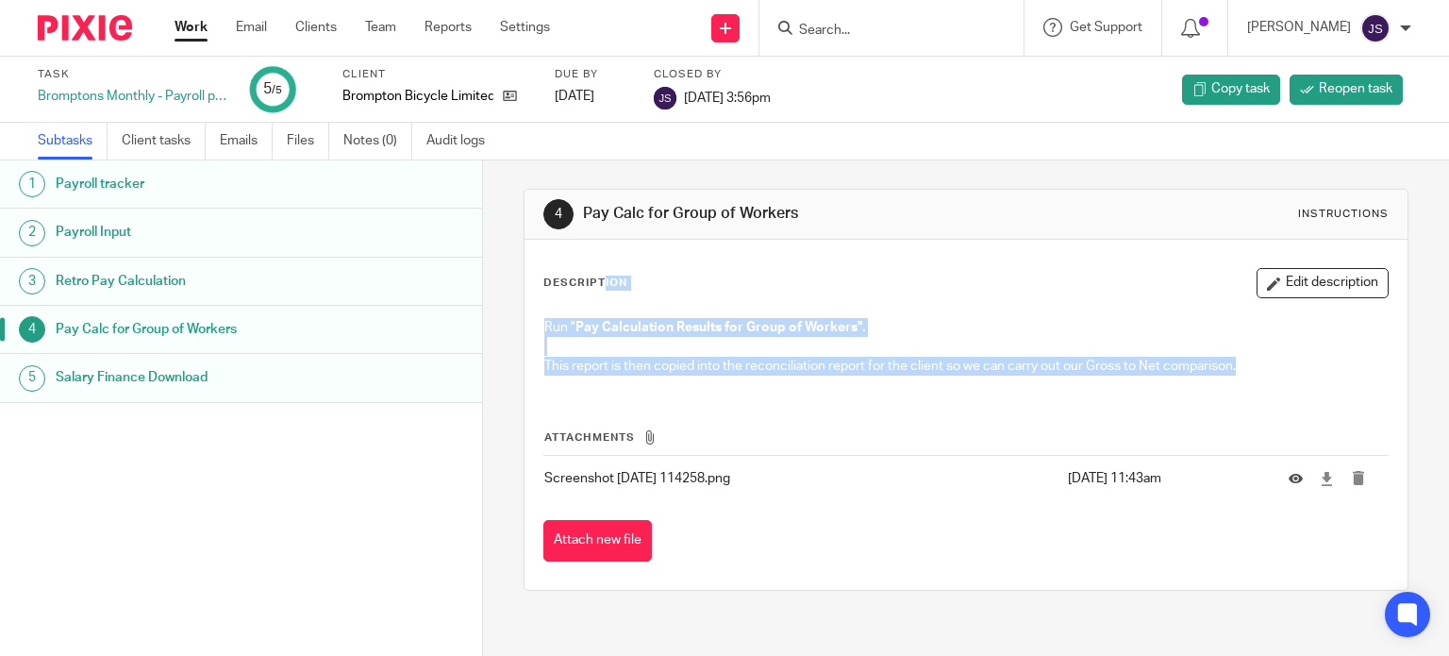
drag, startPoint x: 543, startPoint y: 276, endPoint x: 1110, endPoint y: 458, distance: 595.6
click at [1109, 458] on div "Description Edit description Run " Pay Calculation Results for Group of Workers…" at bounding box center [966, 414] width 846 height 293
click at [1151, 486] on p "24 Sep 2025 11:43am" at bounding box center [1164, 478] width 192 height 19
click at [1158, 401] on div "Attachments Screenshot 2025-09-24 114258.png 24 Sep 2025 11:43am Attach new file" at bounding box center [966, 477] width 846 height 172
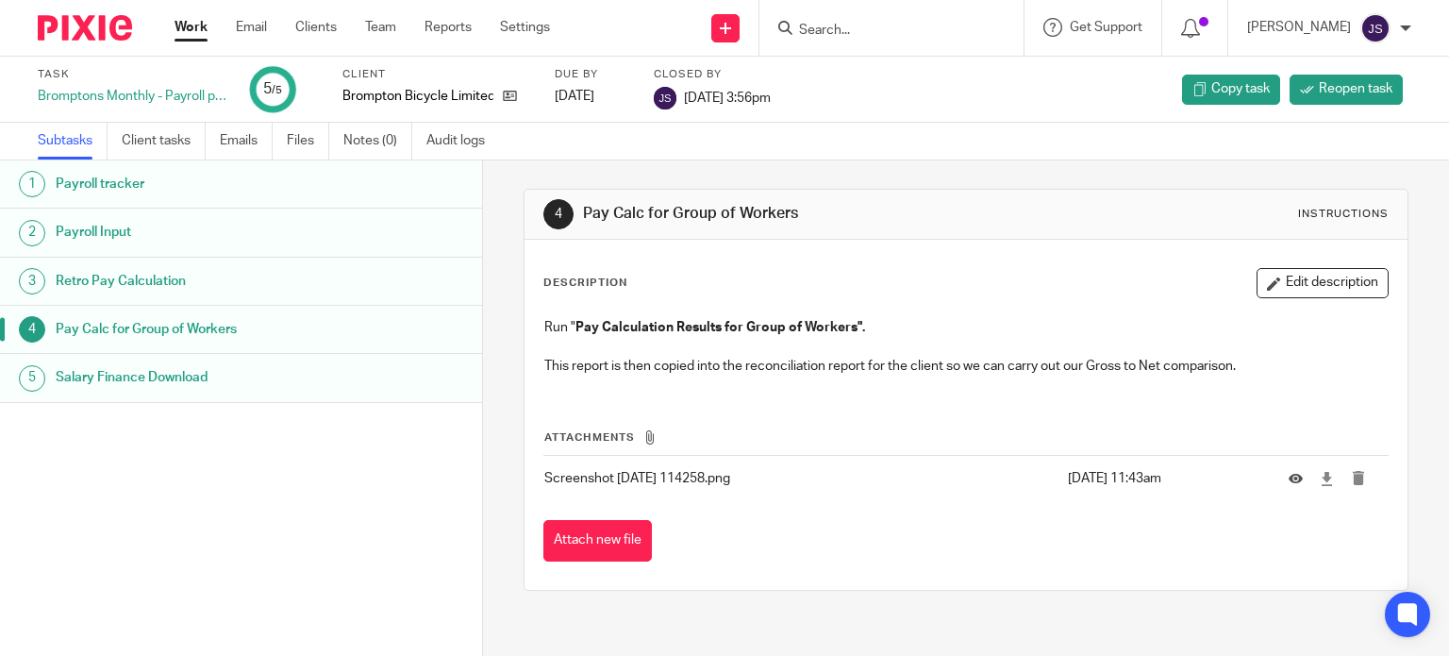
click at [162, 373] on h1 "Salary Finance Download" at bounding box center [192, 377] width 272 height 28
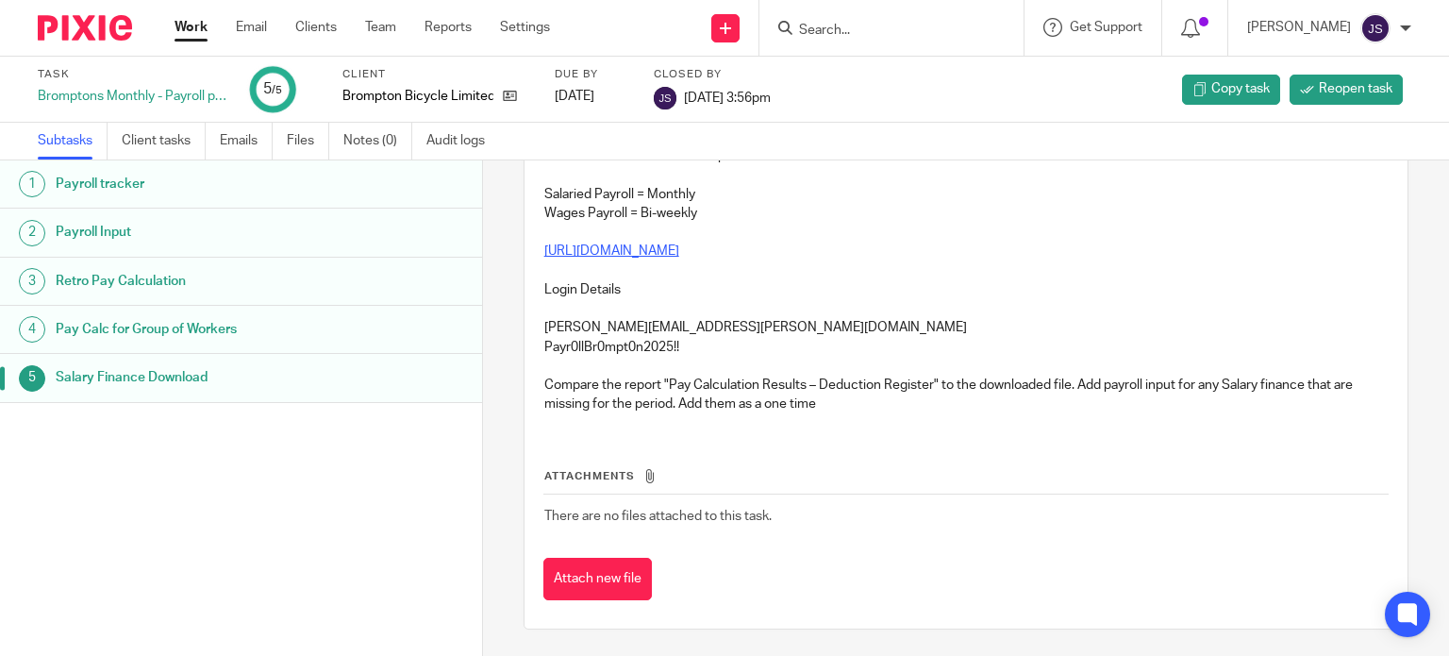
scroll to position [78, 0]
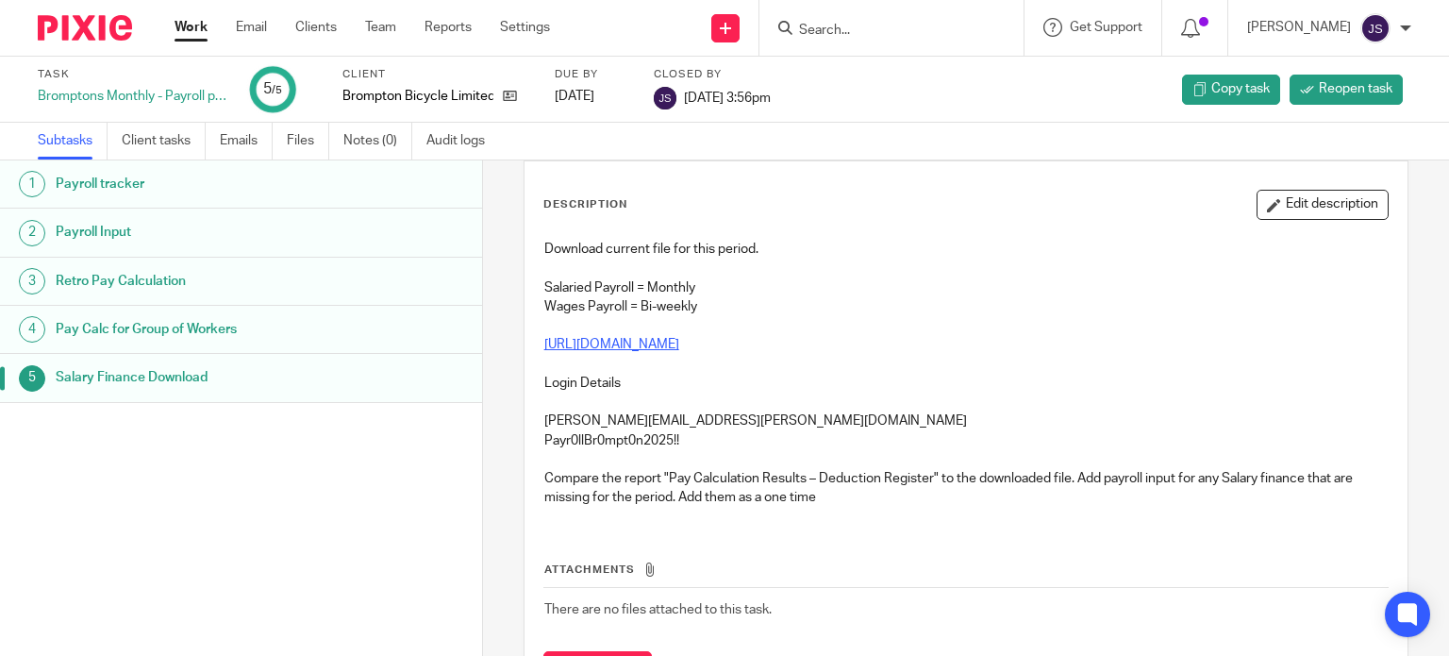
click at [498, 414] on div "5 Salary Finance Download Instructions Description Edit description Download cu…" at bounding box center [966, 407] width 966 height 495
click at [500, 197] on div "5 Salary Finance Download Instructions Description Edit description Download cu…" at bounding box center [966, 407] width 966 height 495
click at [192, 324] on h1 "Pay Calc for Group of Workers" at bounding box center [192, 329] width 272 height 28
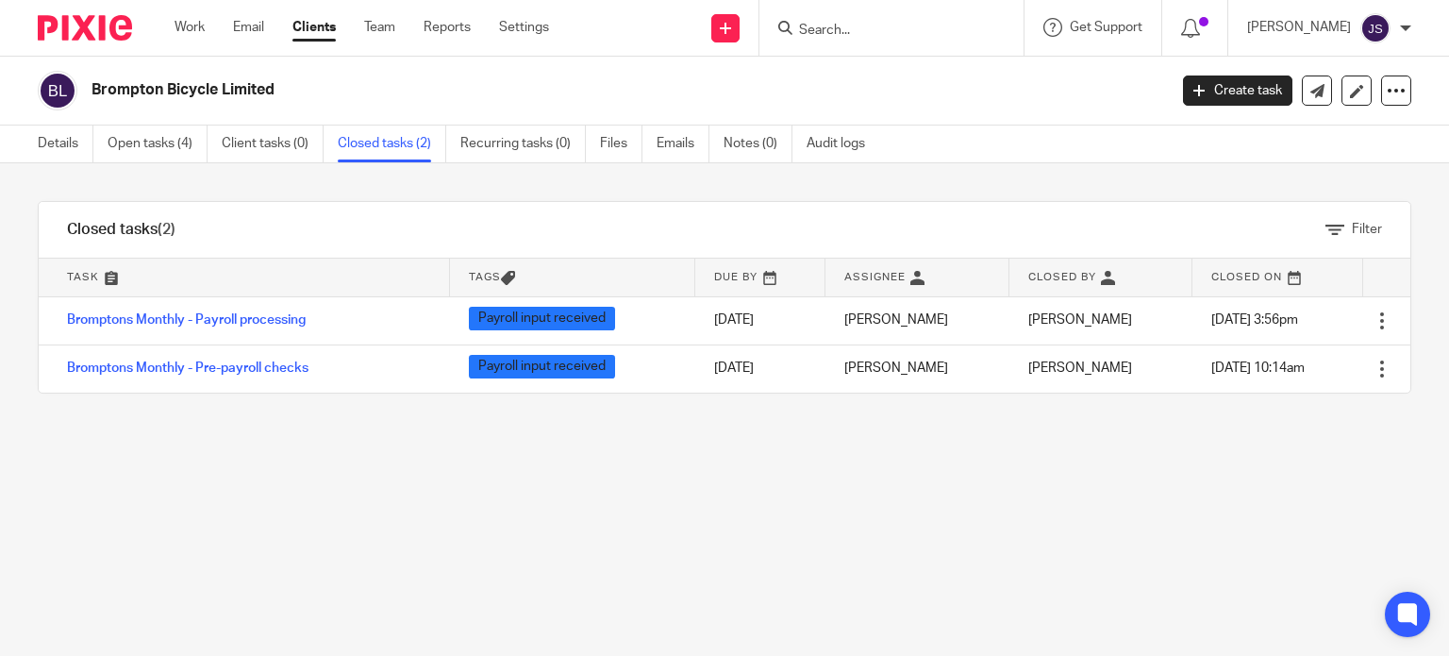
click at [607, 459] on div "Filter tasks Only show tasks matching all of these conditions 1 Task name Is Is…" at bounding box center [724, 409] width 1449 height 493
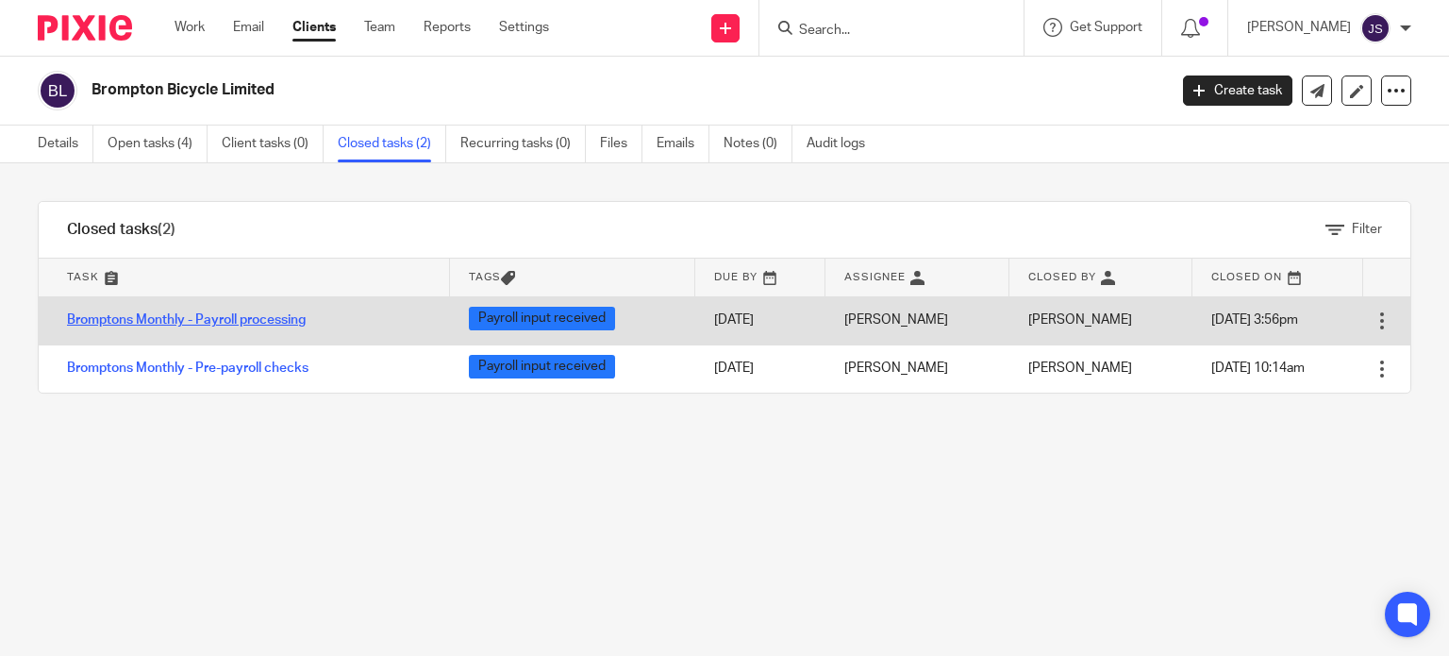
click at [263, 323] on link "Bromptons Monthly - Payroll processing" at bounding box center [186, 319] width 239 height 13
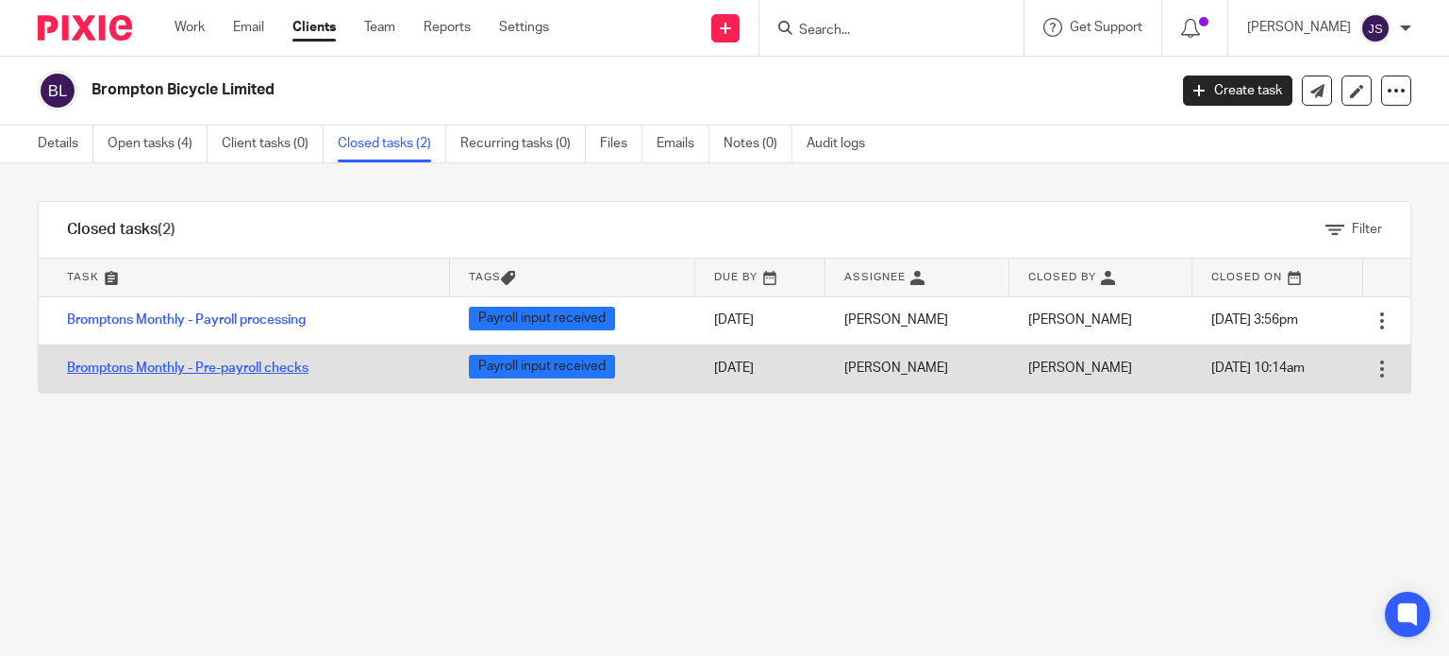
click at [226, 372] on link "Bromptons Monthly - Pre-payroll checks" at bounding box center [188, 367] width 242 height 13
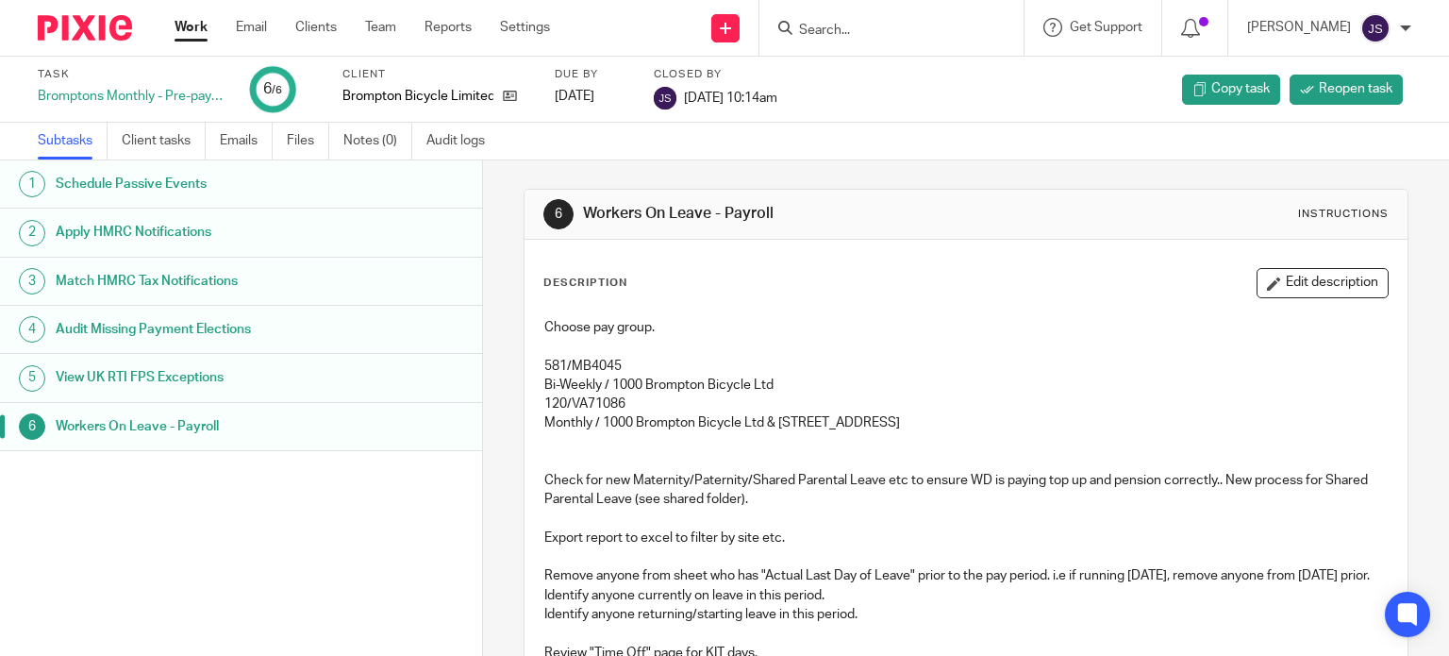
click at [178, 192] on h1 "Schedule Passive Events" at bounding box center [192, 184] width 272 height 28
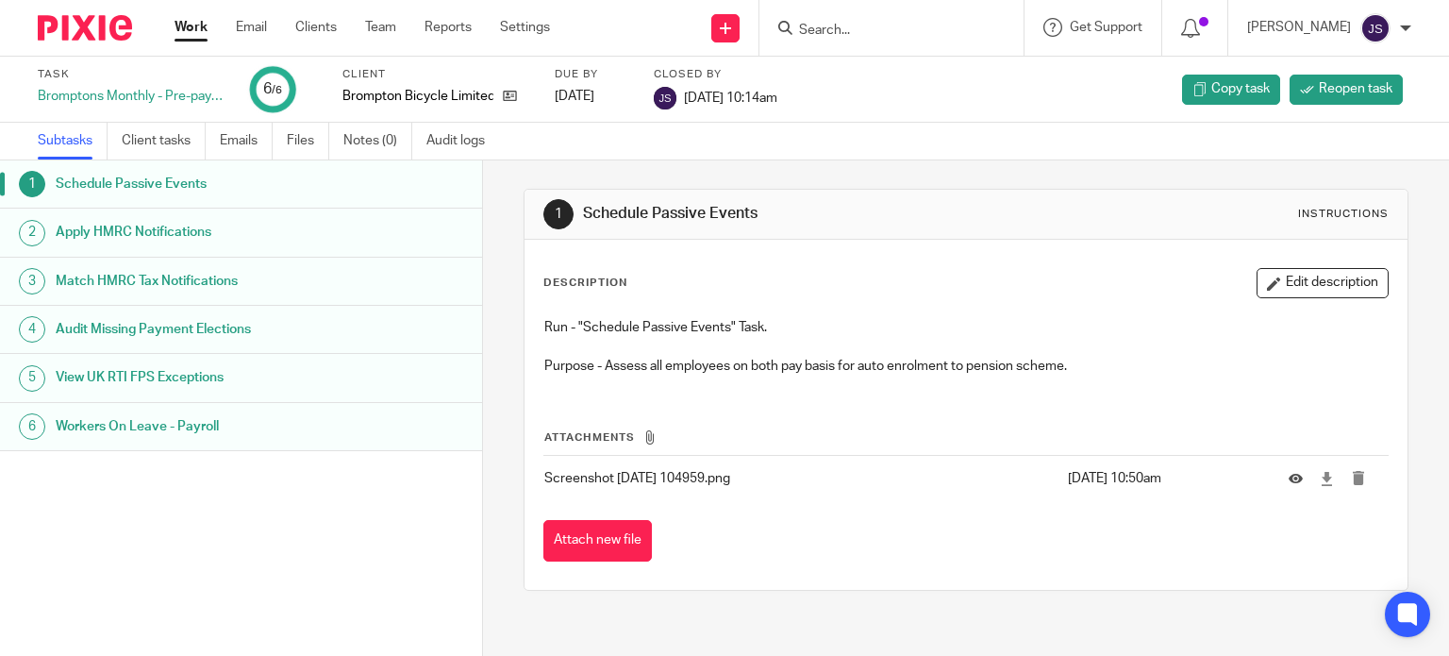
click at [174, 233] on h1 "Apply HMRC Notifications" at bounding box center [192, 232] width 272 height 28
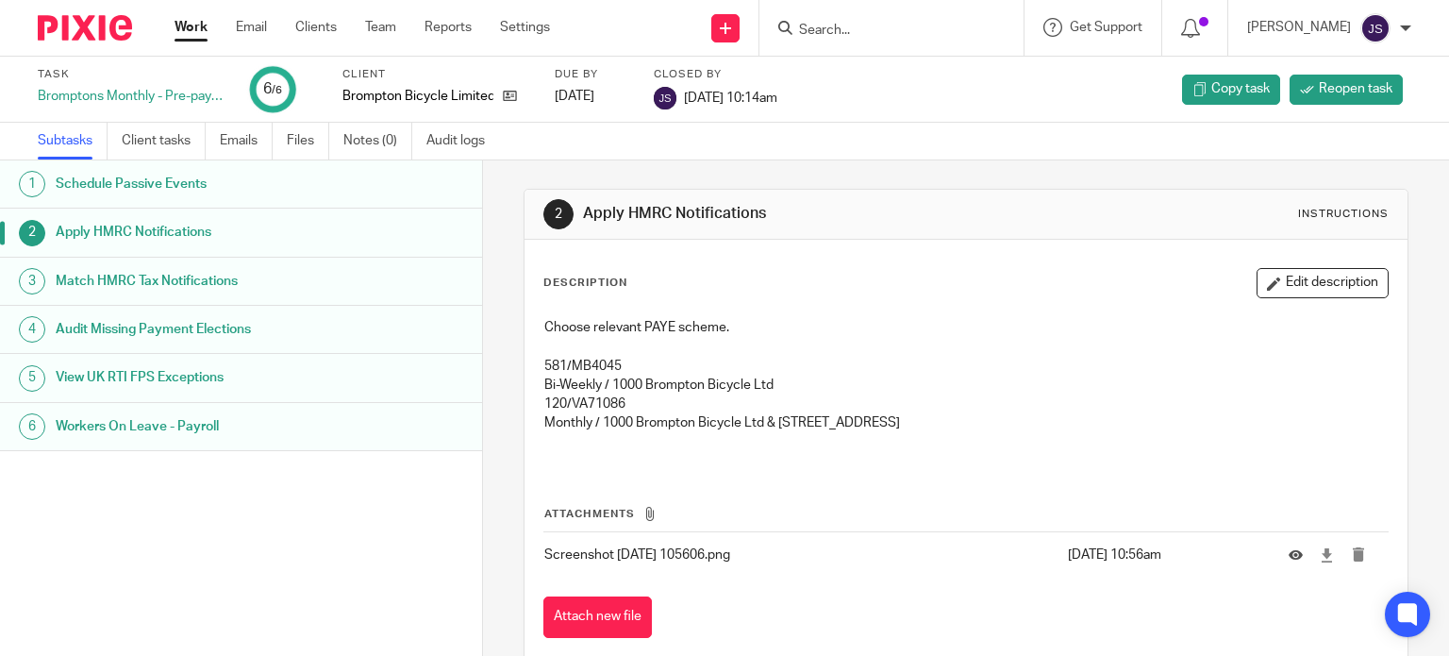
click at [181, 279] on h1 "Match HMRC Tax Notifications" at bounding box center [192, 281] width 272 height 28
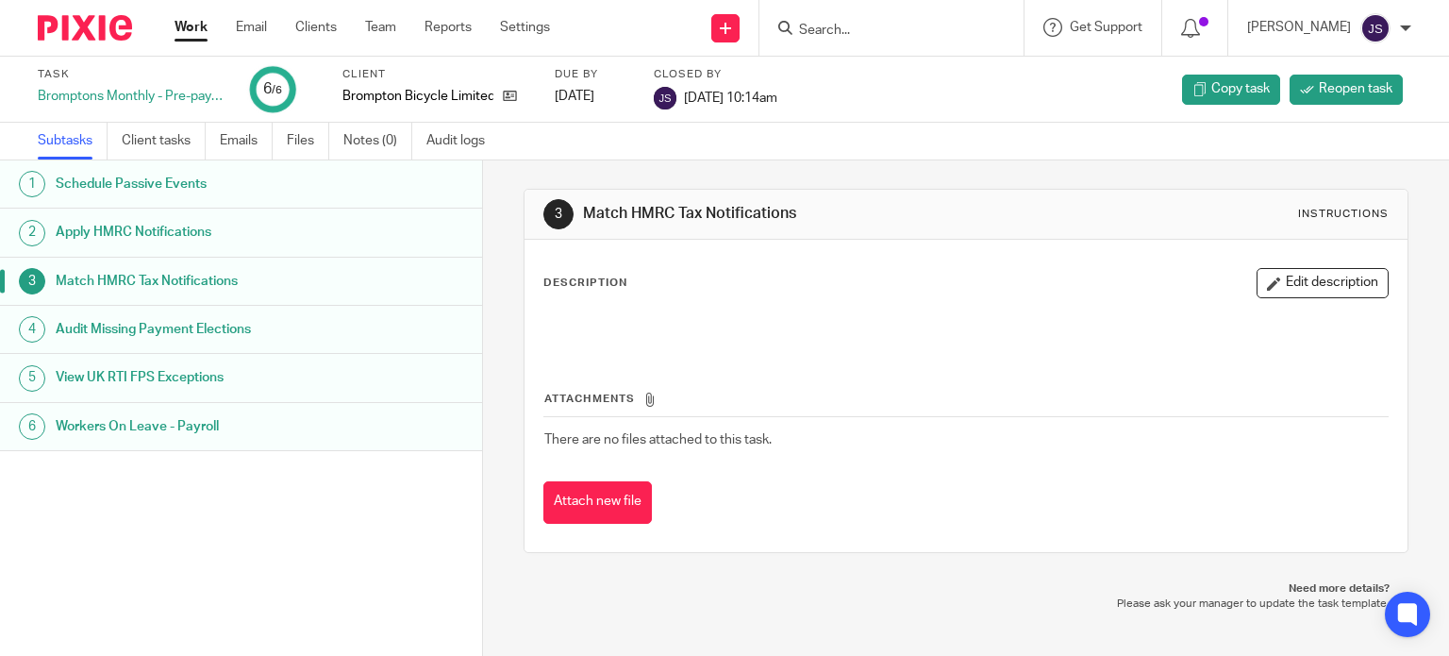
click at [184, 328] on h1 "Audit Missing Payment Elections" at bounding box center [192, 329] width 272 height 28
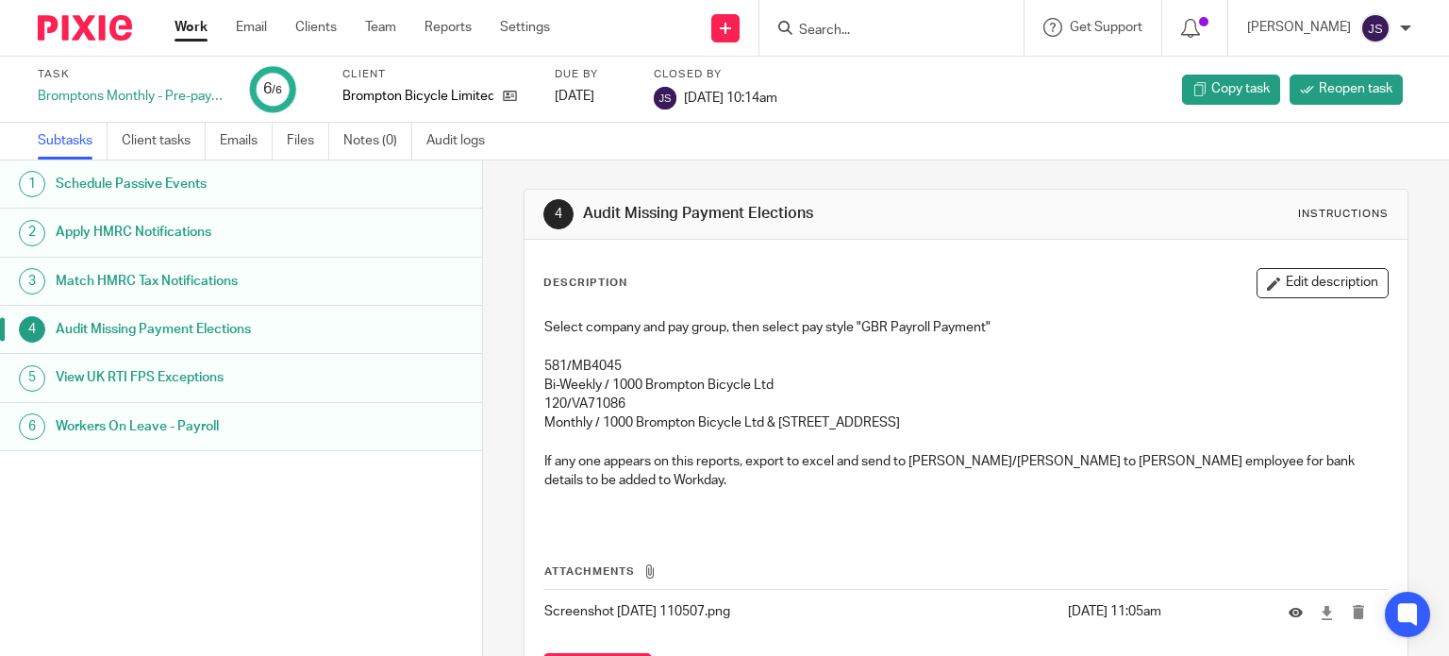
click at [195, 374] on h1 "View UK RTI FPS Exceptions" at bounding box center [192, 377] width 272 height 28
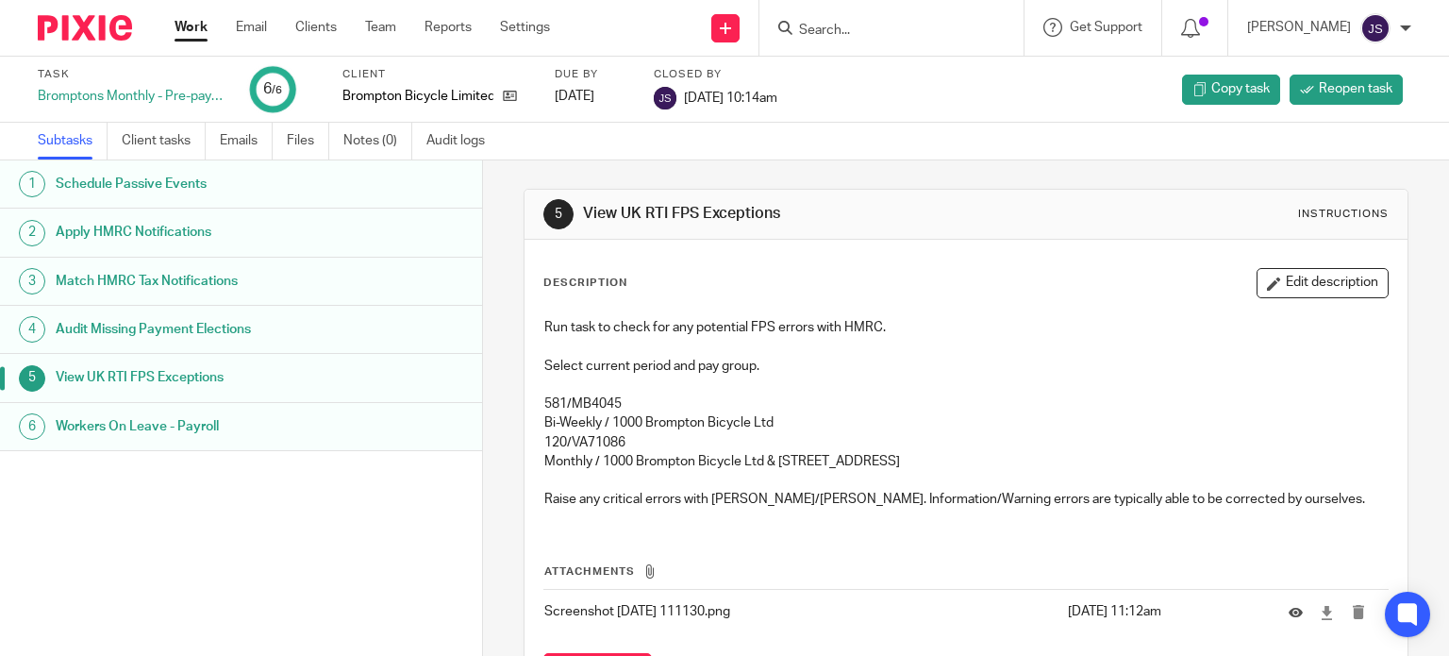
click at [185, 447] on link "6 Workers On Leave - Payroll" at bounding box center [241, 426] width 482 height 47
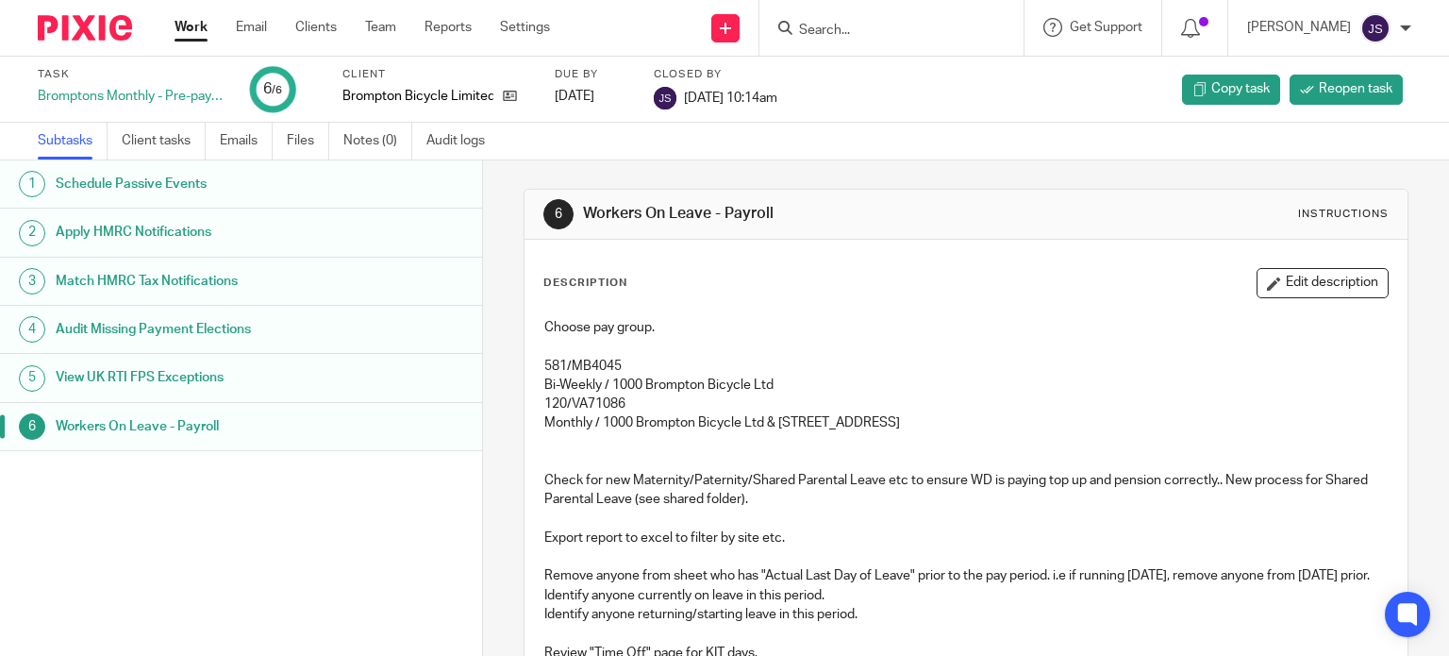
click at [805, 314] on div "Choose pay group. 581/MB4045 Bi-Weekly / 1000 Brompton Bicycle Ltd 120/VA71086 …" at bounding box center [966, 531] width 863 height 444
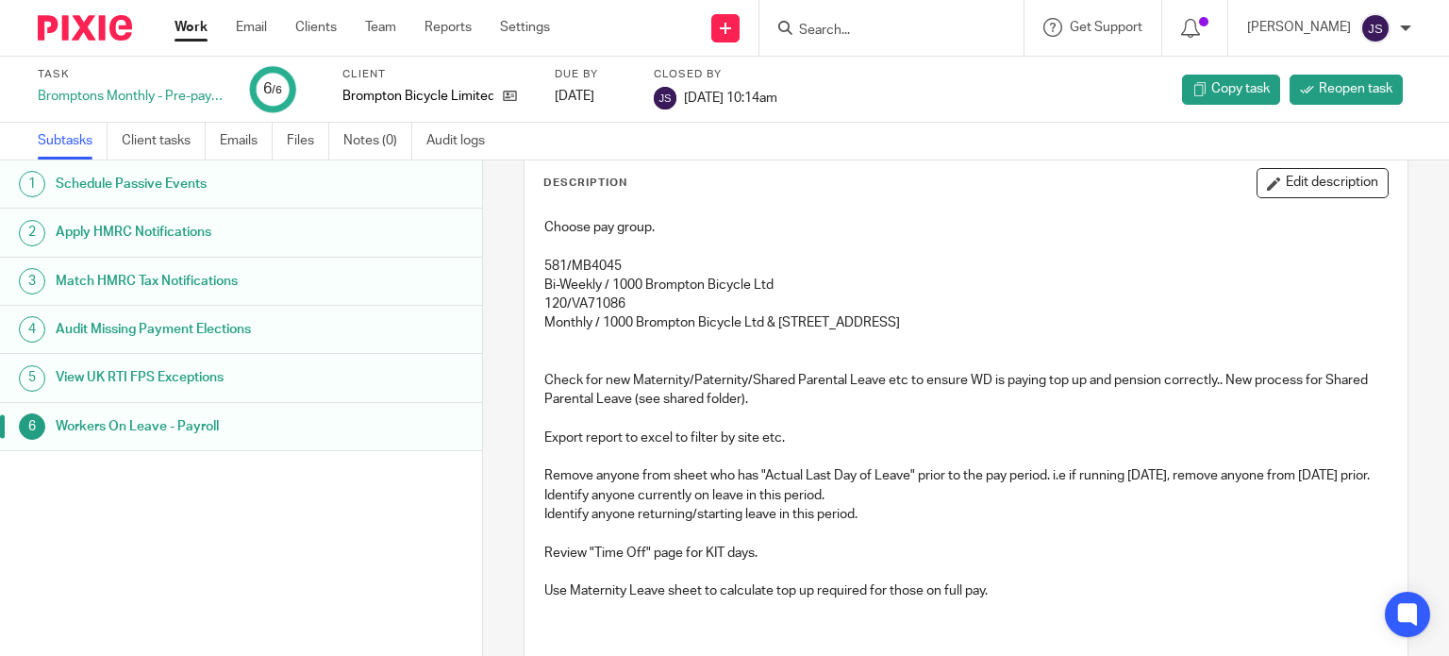
scroll to position [189, 0]
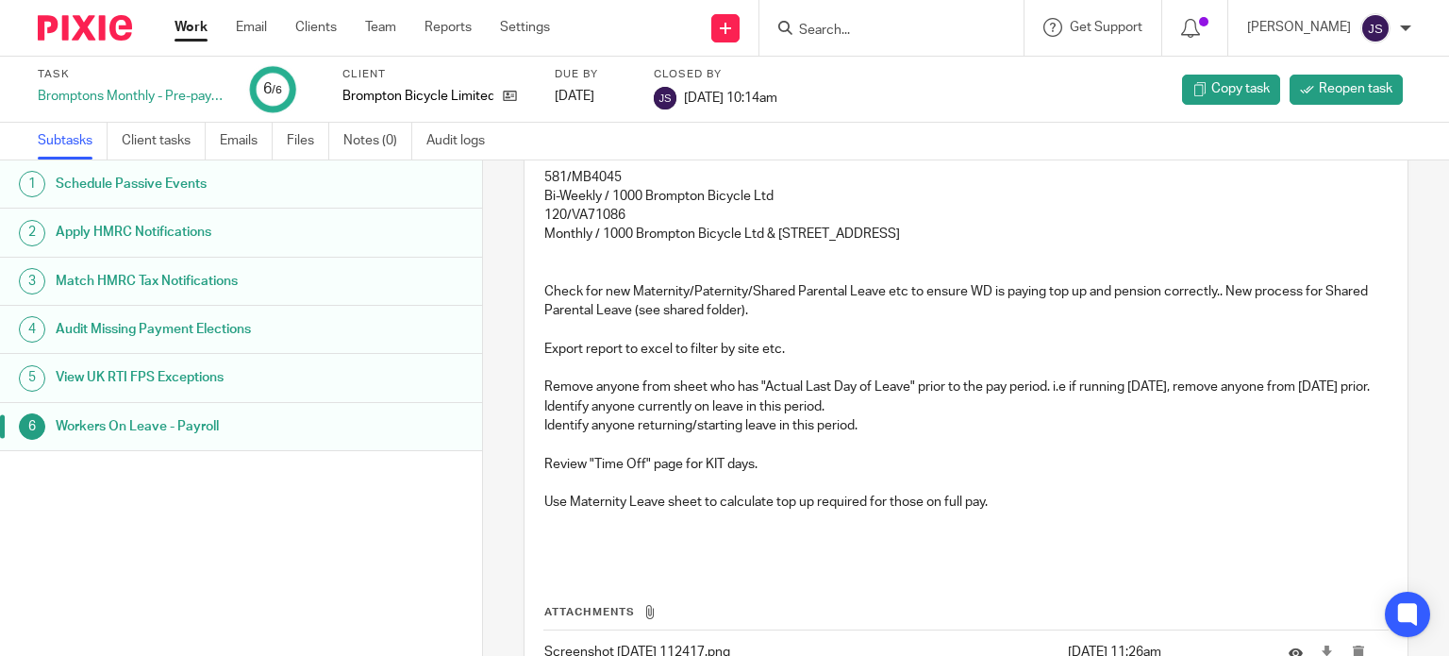
click at [808, 416] on p "Identify anyone currently on leave in this period." at bounding box center [966, 406] width 844 height 19
click at [830, 472] on p "Review "Time Off" page for KIT days." at bounding box center [966, 464] width 844 height 19
click at [799, 474] on p "Review "Time Off" page for KIT days." at bounding box center [966, 464] width 844 height 19
click at [679, 416] on p "Identify anyone currently on leave in this period." at bounding box center [966, 406] width 844 height 19
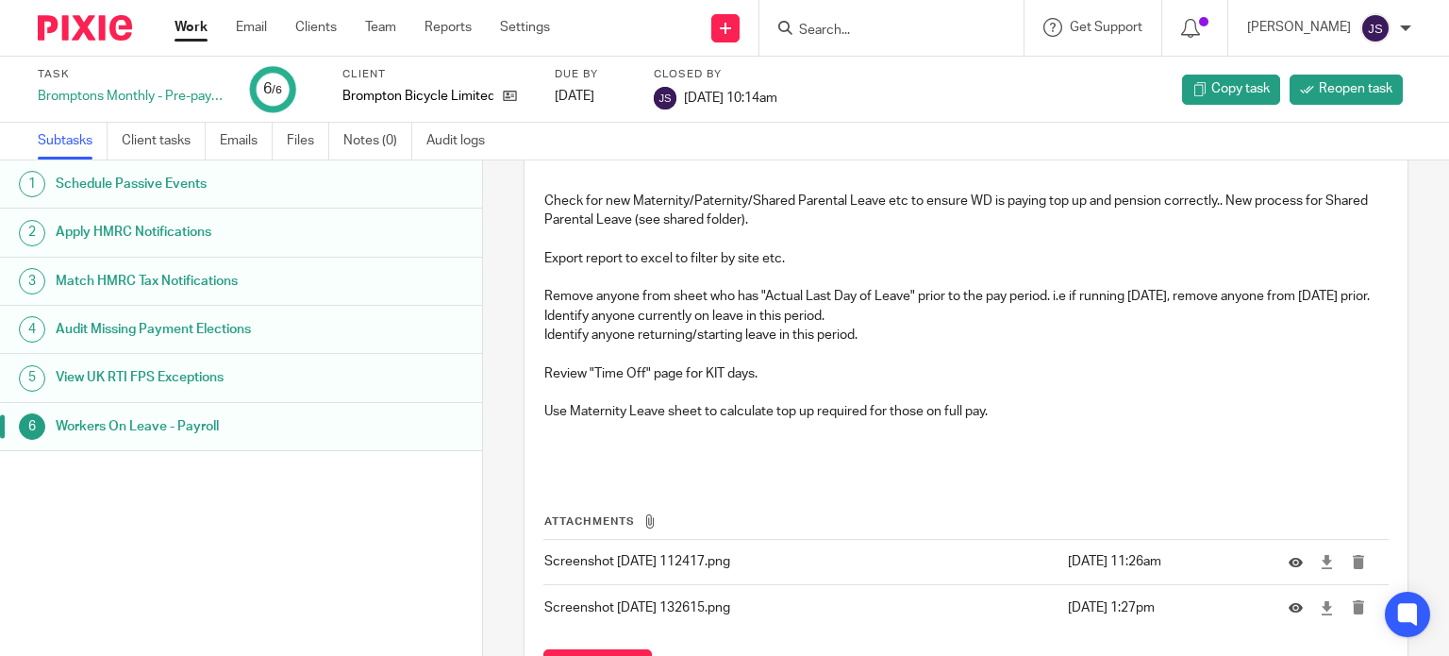
scroll to position [377, 0]
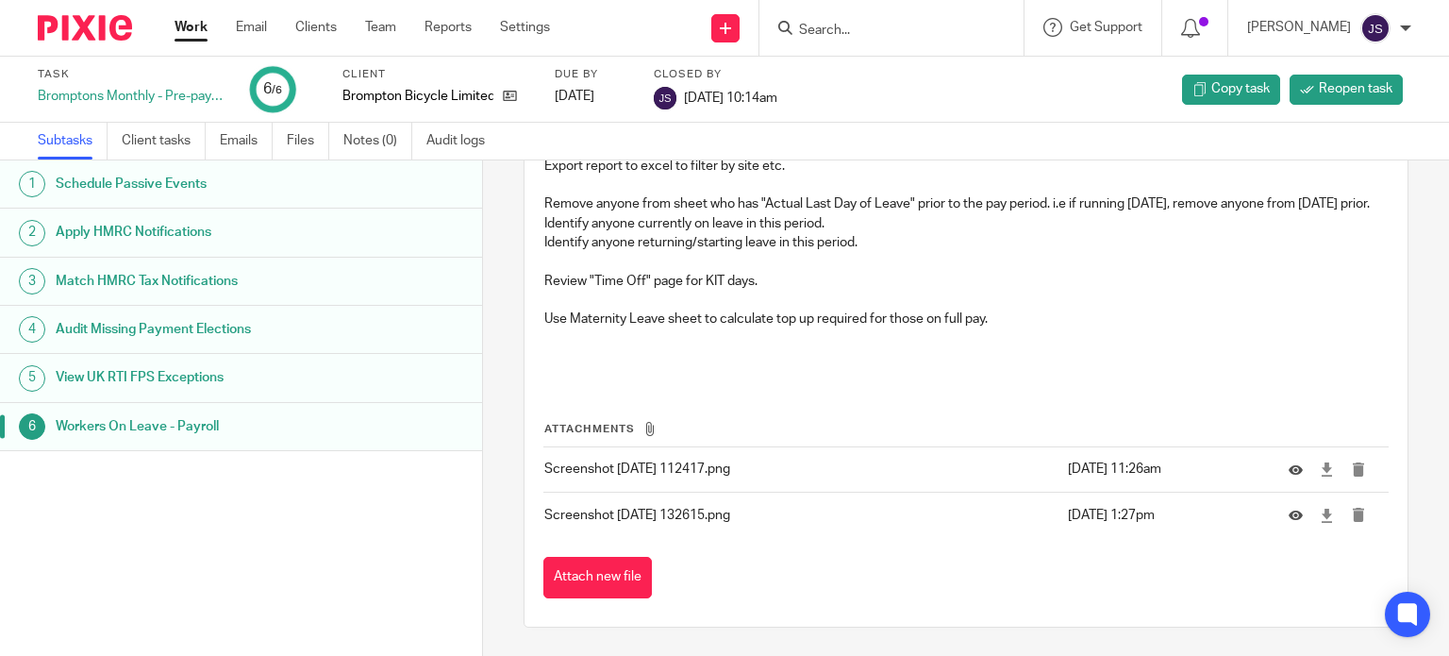
click at [811, 348] on p at bounding box center [966, 347] width 844 height 39
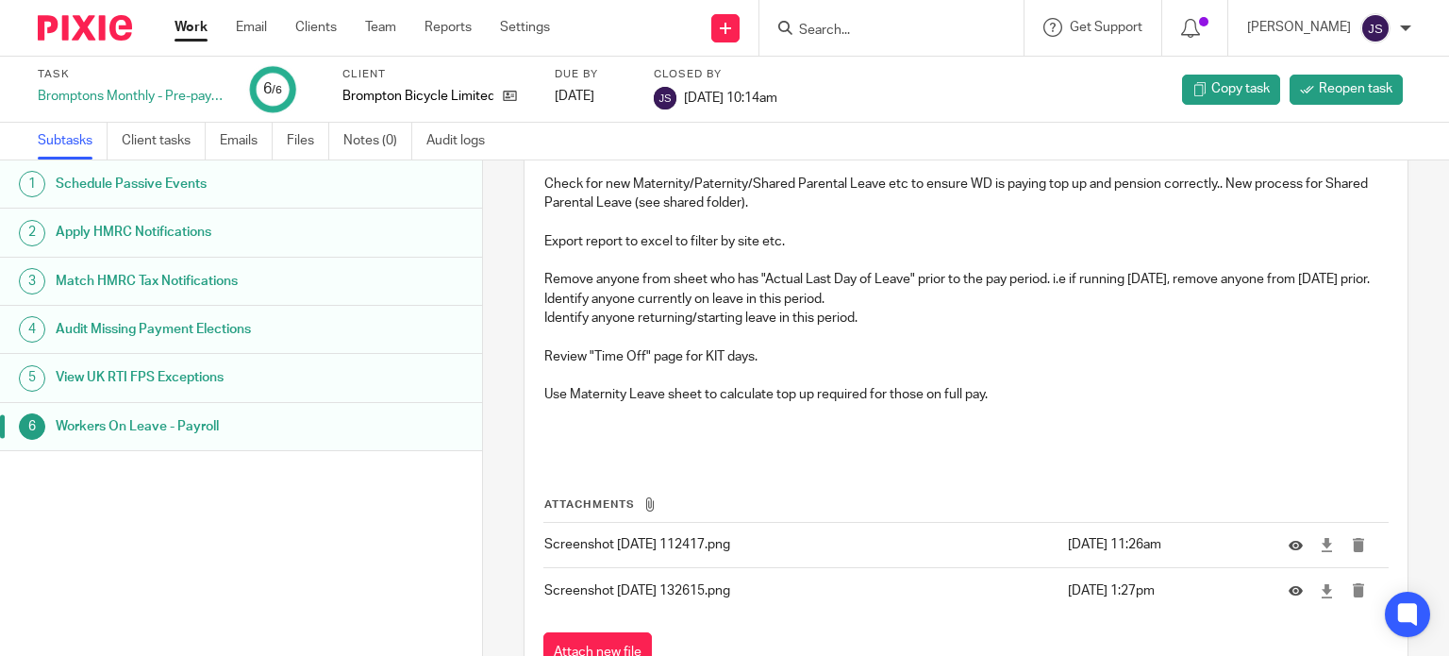
scroll to position [189, 0]
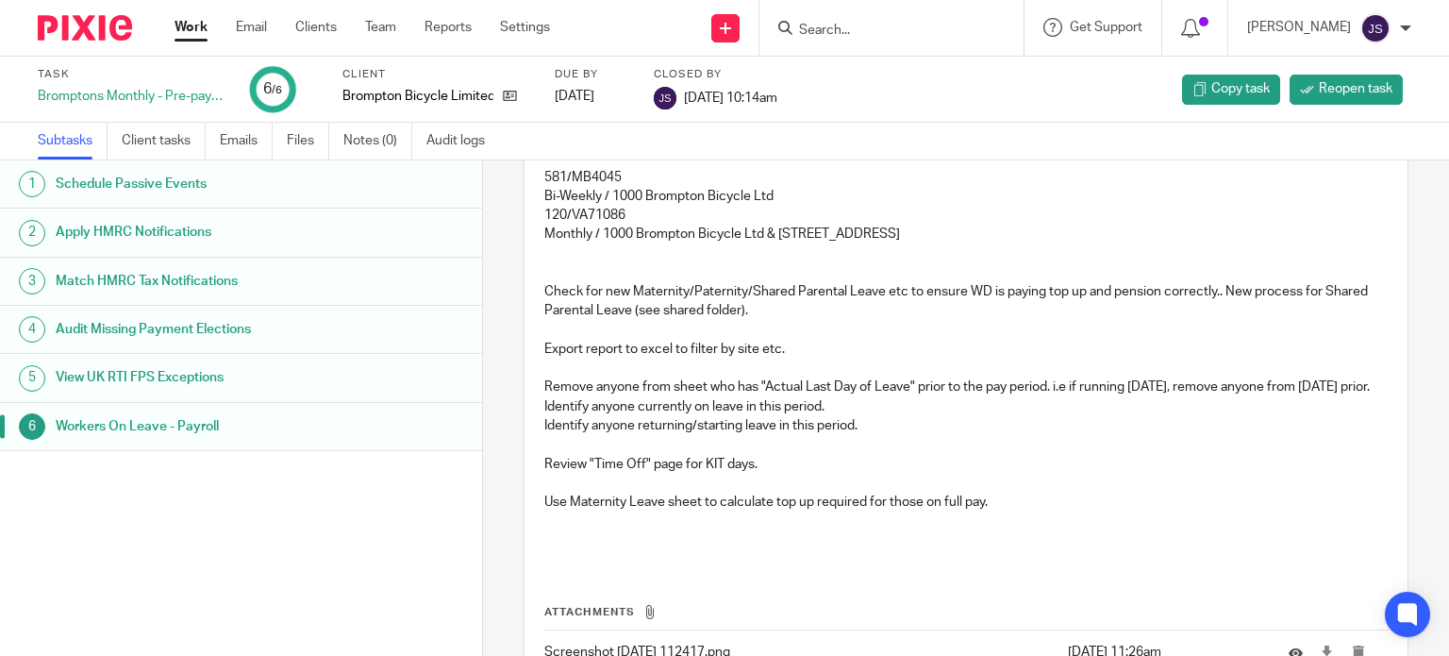
click at [783, 373] on p at bounding box center [966, 368] width 844 height 19
click at [773, 330] on p at bounding box center [966, 330] width 844 height 19
click at [770, 327] on p at bounding box center [966, 330] width 844 height 19
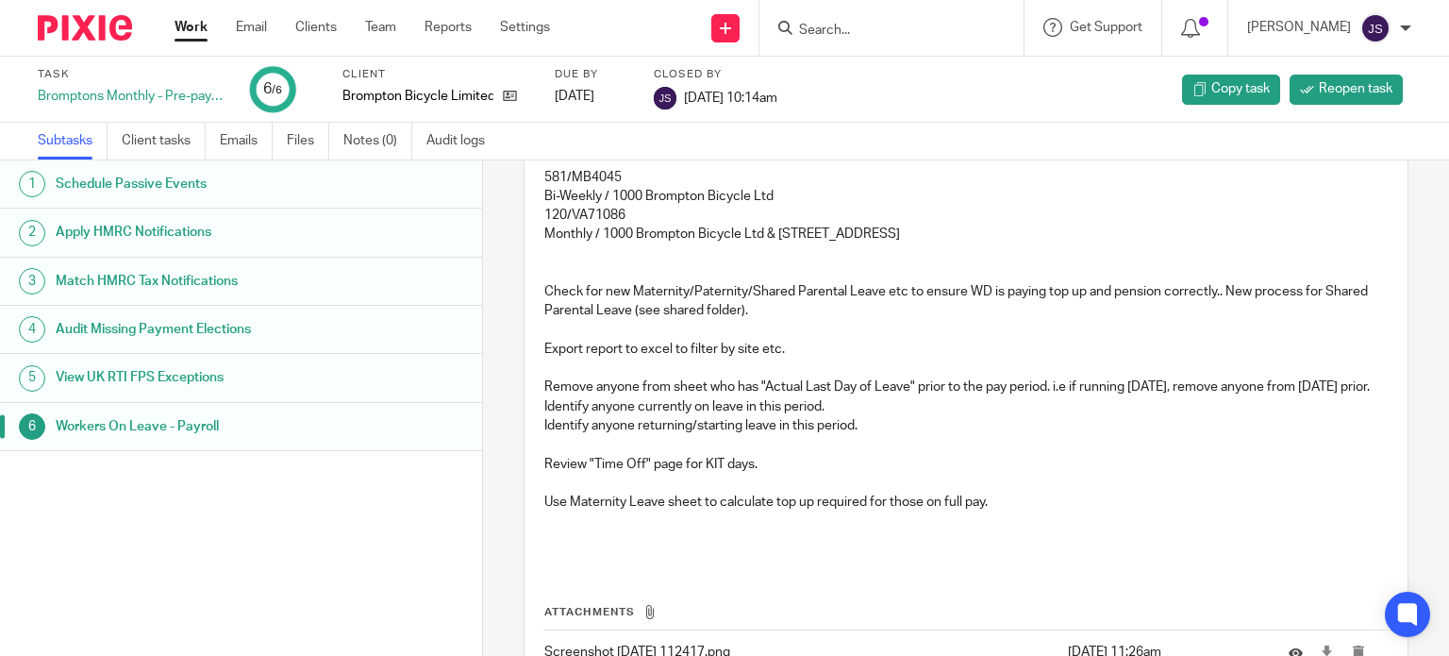
click at [649, 330] on p at bounding box center [966, 330] width 844 height 19
click at [622, 324] on p at bounding box center [966, 330] width 844 height 19
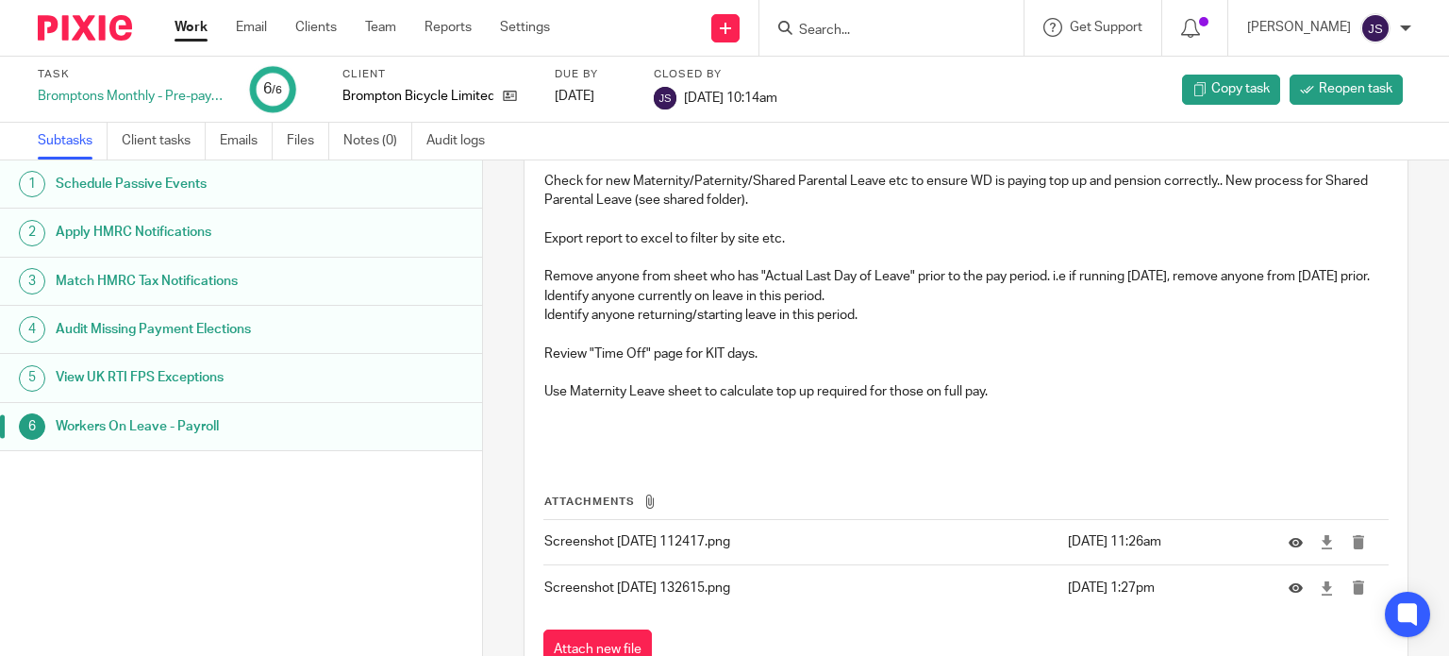
scroll to position [389, 0]
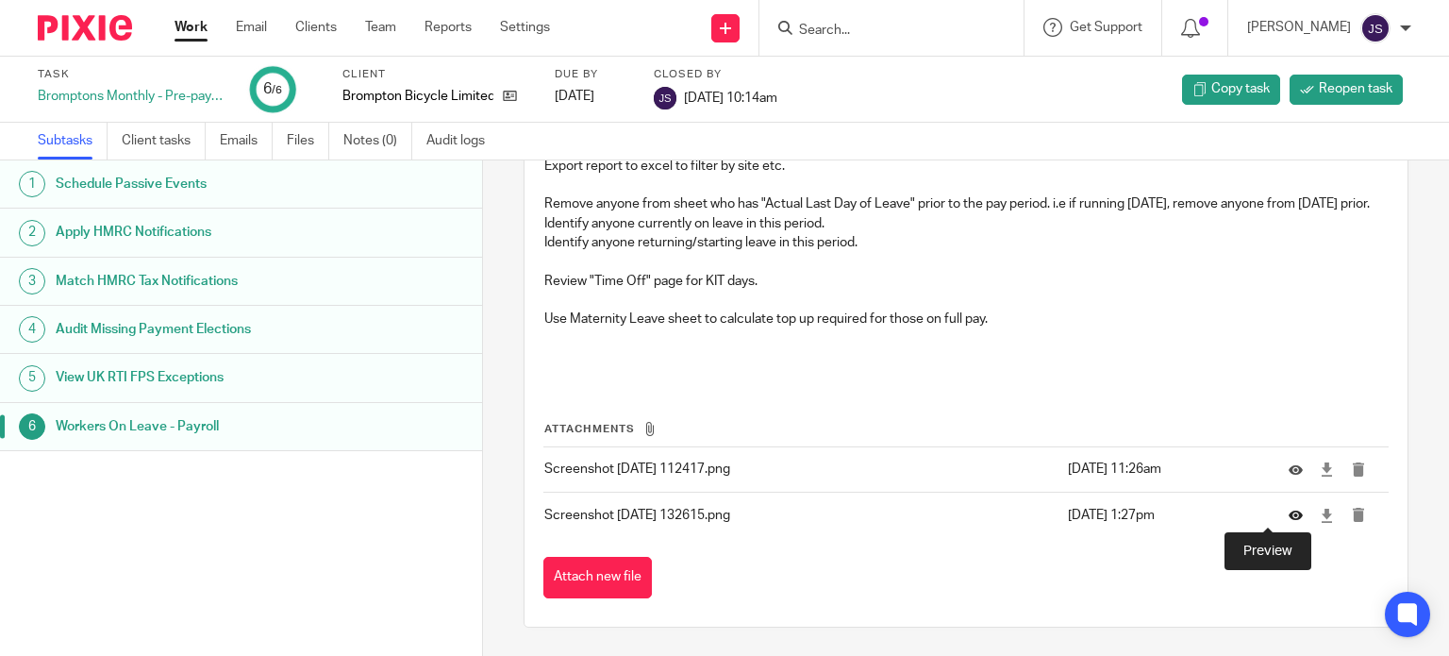
click at [1289, 518] on icon at bounding box center [1296, 515] width 14 height 14
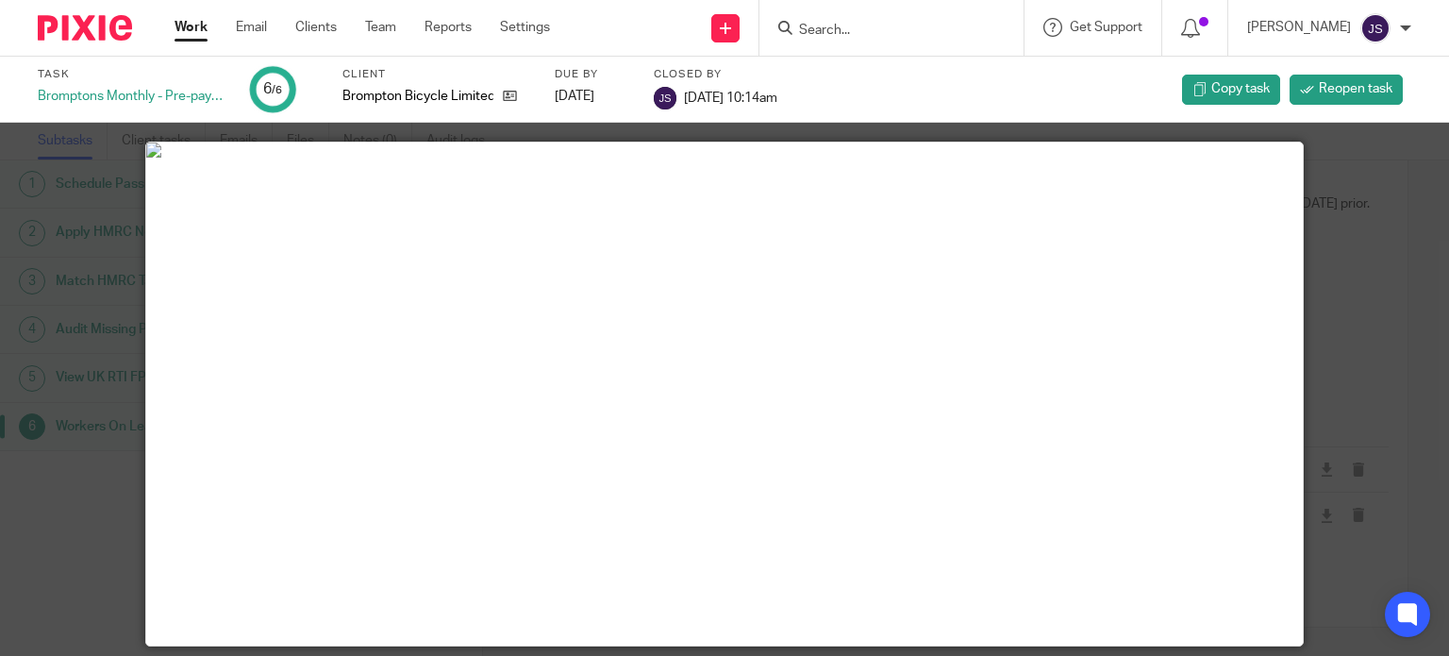
click at [1361, 253] on div at bounding box center [724, 328] width 1449 height 656
click at [105, 179] on div at bounding box center [724, 328] width 1449 height 656
